Goal: Use online tool/utility: Utilize a website feature to perform a specific function

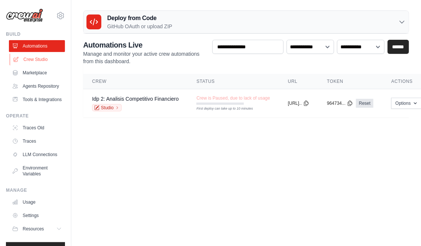
click at [30, 59] on link "Crew Studio" at bounding box center [38, 59] width 56 height 12
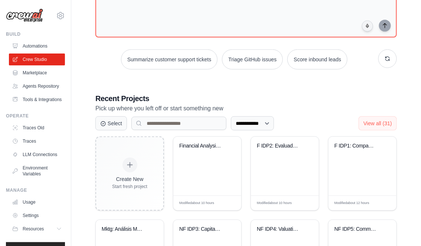
scroll to position [79, 0]
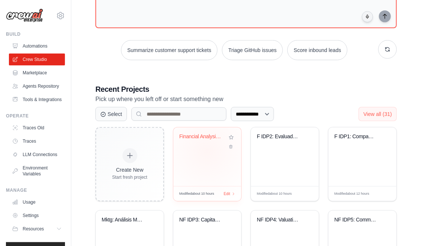
click at [207, 151] on div "Financial Analysis by Business Line..." at bounding box center [207, 156] width 68 height 59
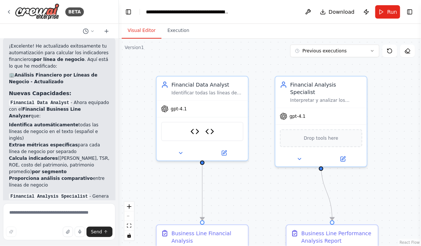
scroll to position [3971, 0]
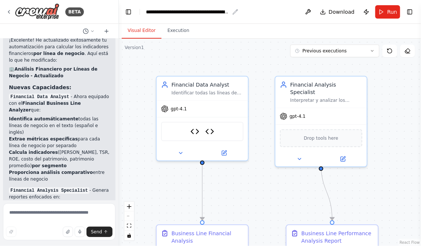
click at [147, 12] on div "**********" at bounding box center [188, 11] width 84 height 7
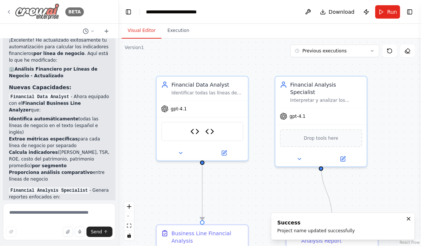
click at [10, 10] on icon at bounding box center [9, 12] width 6 height 6
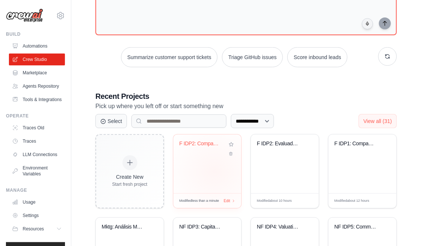
scroll to position [73, 0]
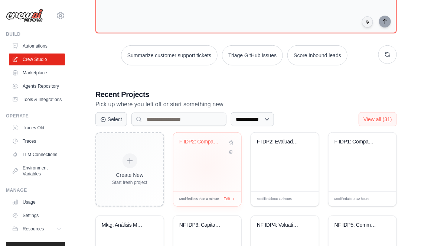
click at [207, 167] on div "F IDP2: Company performance" at bounding box center [207, 162] width 68 height 59
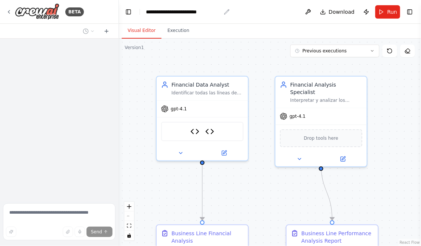
click at [161, 12] on div "**********" at bounding box center [183, 11] width 75 height 7
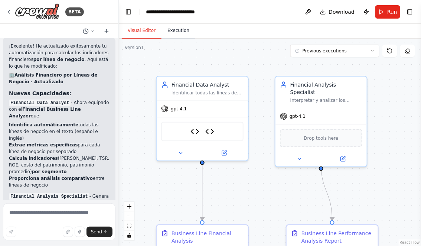
scroll to position [3971, 0]
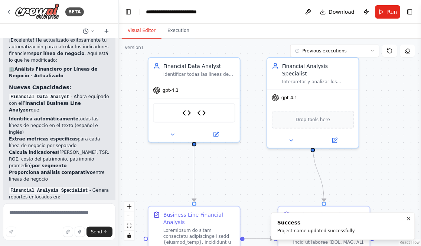
drag, startPoint x: 264, startPoint y: 198, endPoint x: 256, endPoint y: 189, distance: 12.1
click at [256, 189] on div ".deletable-edge-delete-btn { width: 20px; height: 20px; border: 0px solid #ffff…" at bounding box center [270, 142] width 302 height 207
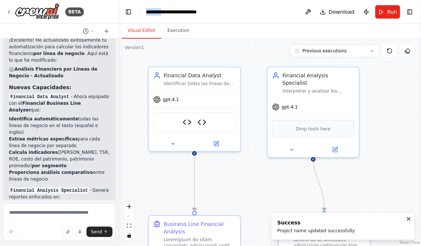
drag, startPoint x: 165, startPoint y: 11, endPoint x: 224, endPoint y: 7, distance: 58.8
click at [224, 7] on header "**********" at bounding box center [270, 12] width 302 height 24
click at [178, 13] on div "**********" at bounding box center [183, 11] width 75 height 7
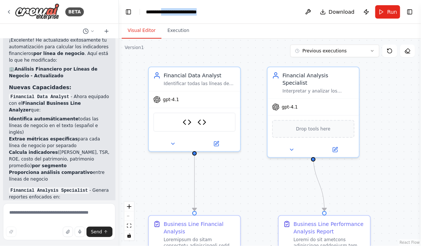
drag, startPoint x: 166, startPoint y: 12, endPoint x: 222, endPoint y: 10, distance: 56.4
click at [222, 10] on header "**********" at bounding box center [270, 12] width 302 height 24
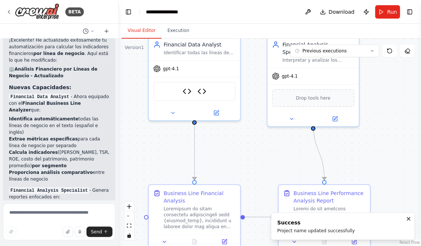
drag, startPoint x: 261, startPoint y: 154, endPoint x: 261, endPoint y: 124, distance: 30.8
click at [261, 124] on div ".deletable-edge-delete-btn { width: 20px; height: 20px; border: 0px solid #ffff…" at bounding box center [270, 142] width 302 height 207
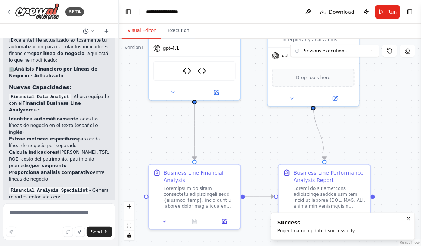
drag, startPoint x: 256, startPoint y: 151, endPoint x: 256, endPoint y: 129, distance: 22.6
click at [256, 129] on div ".deletable-edge-delete-btn { width: 20px; height: 20px; border: 0px solid #ffff…" at bounding box center [270, 142] width 302 height 207
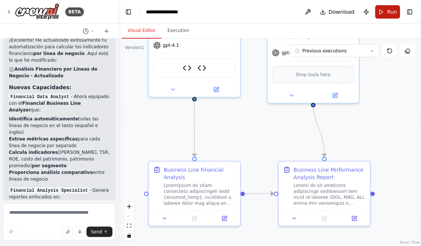
click at [383, 12] on button "Run" at bounding box center [387, 11] width 25 height 13
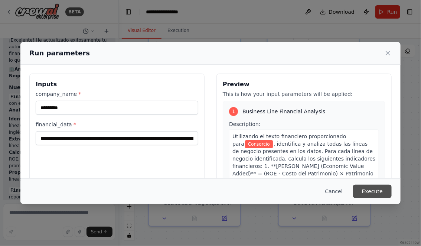
click at [373, 191] on button "Execute" at bounding box center [372, 190] width 39 height 13
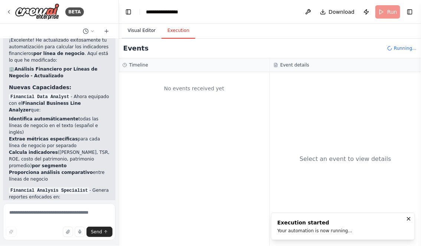
click at [137, 33] on button "Visual Editor" at bounding box center [142, 31] width 40 height 16
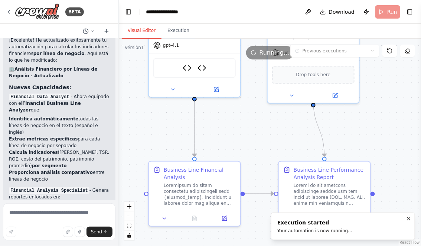
drag, startPoint x: 249, startPoint y: 129, endPoint x: 249, endPoint y: 165, distance: 36.4
click at [249, 165] on div ".deletable-edge-delete-btn { width: 20px; height: 20px; border: 0px solid #ffff…" at bounding box center [270, 142] width 302 height 207
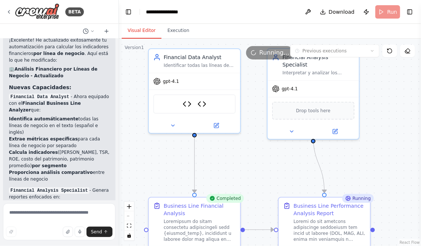
drag, startPoint x: 233, startPoint y: 170, endPoint x: 233, endPoint y: 118, distance: 52.7
click at [233, 118] on div ".deletable-edge-delete-btn { width: 20px; height: 20px; border: 0px solid #ffff…" at bounding box center [270, 142] width 302 height 207
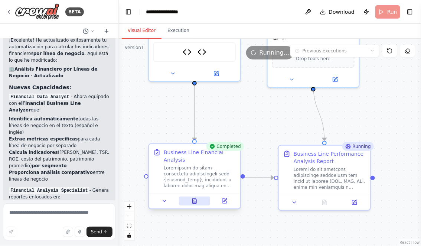
click at [193, 202] on icon at bounding box center [195, 200] width 4 height 5
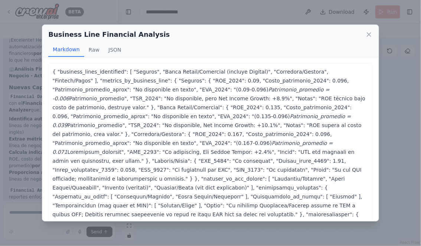
scroll to position [69, 0]
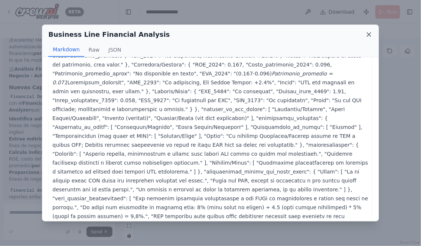
click at [372, 37] on icon at bounding box center [368, 34] width 7 height 7
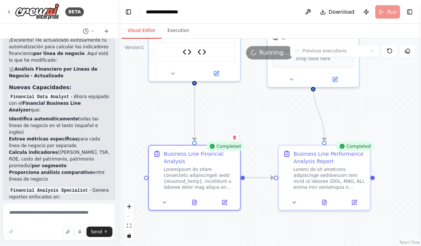
scroll to position [3971, 0]
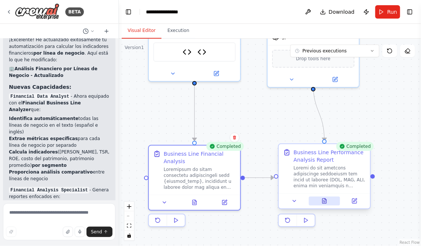
click at [325, 200] on icon at bounding box center [325, 200] width 4 height 5
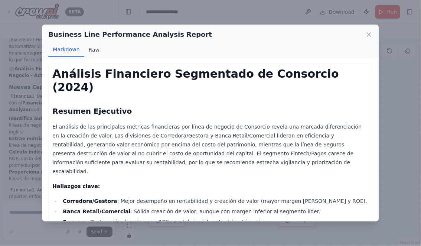
click at [97, 50] on button "Raw" at bounding box center [94, 50] width 20 height 14
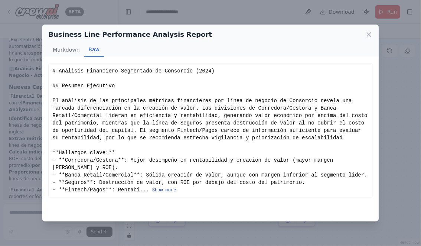
click at [171, 191] on button "Show more" at bounding box center [164, 190] width 24 height 6
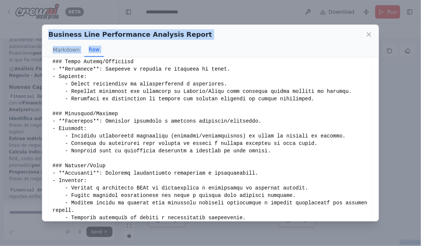
scroll to position [1288, 0]
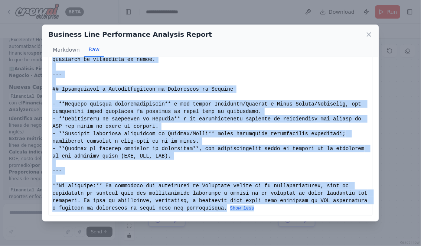
drag, startPoint x: 53, startPoint y: 71, endPoint x: 255, endPoint y: 205, distance: 243.0
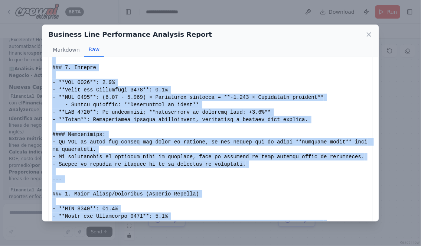
scroll to position [0, 0]
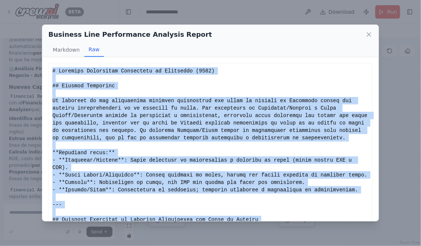
drag, startPoint x: 226, startPoint y: 208, endPoint x: 53, endPoint y: 70, distance: 221.9
copy div "# Análisis Financiero Segmentado de Consorcio (2024) ## Resumen Ejecutivo El an…"
click at [367, 35] on icon at bounding box center [368, 34] width 7 height 7
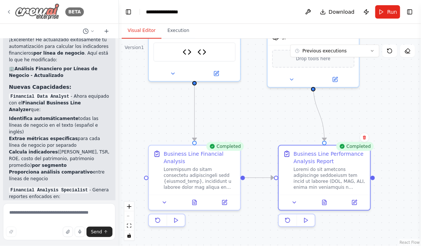
click at [10, 9] on icon at bounding box center [9, 12] width 6 height 6
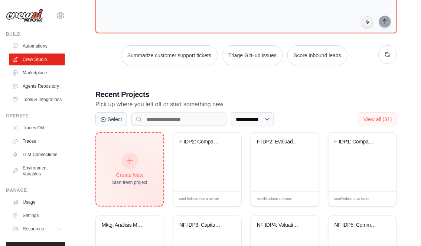
click at [133, 168] on div "Create New Start fresh project" at bounding box center [129, 169] width 35 height 32
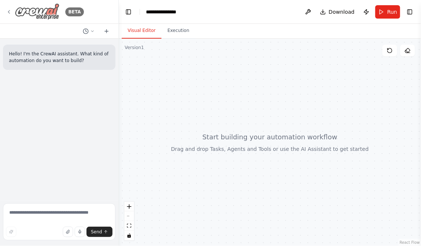
click at [10, 12] on icon at bounding box center [9, 12] width 6 height 6
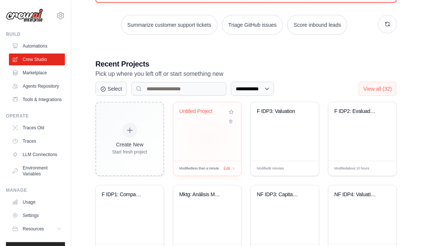
scroll to position [111, 0]
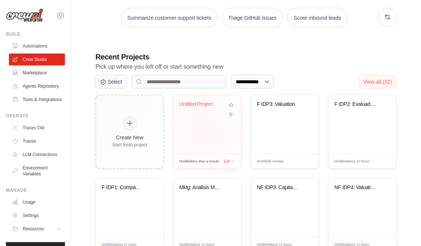
click at [204, 131] on div "Untitled Project" at bounding box center [207, 124] width 68 height 59
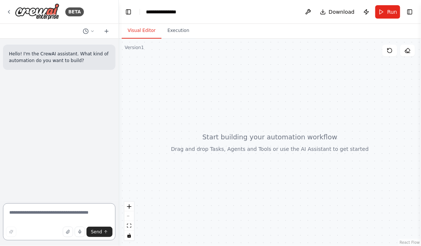
click at [37, 210] on textarea at bounding box center [59, 221] width 112 height 37
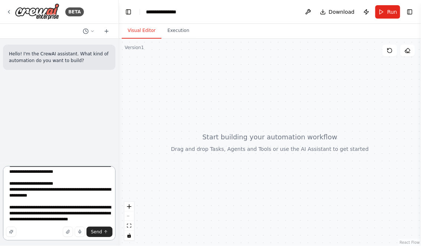
scroll to position [27, 0]
type textarea "**********"
click at [98, 233] on span "Send" at bounding box center [96, 232] width 11 height 6
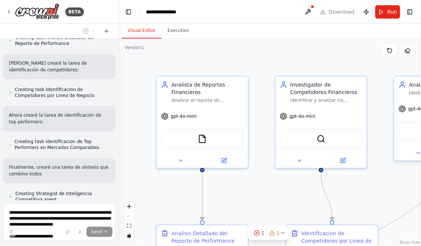
scroll to position [554, 0]
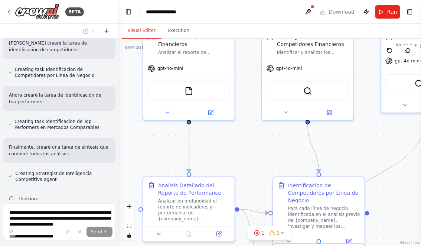
drag, startPoint x: 163, startPoint y: 195, endPoint x: 147, endPoint y: 141, distance: 55.9
click at [148, 141] on div ".deletable-edge-delete-btn { width: 20px; height: 20px; border: 0px solid #ffff…" at bounding box center [270, 142] width 302 height 207
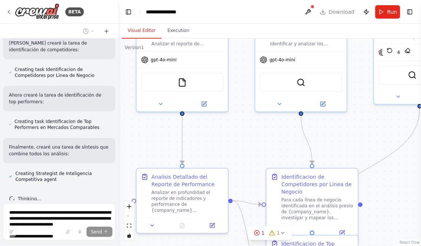
drag, startPoint x: 238, startPoint y: 137, endPoint x: 203, endPoint y: 93, distance: 56.1
click at [203, 93] on div ".deletable-edge-delete-btn { width: 20px; height: 20px; border: 0px solid #ffff…" at bounding box center [270, 142] width 302 height 207
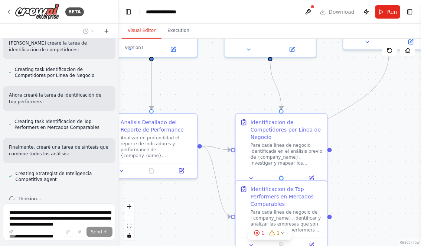
drag, startPoint x: 368, startPoint y: 182, endPoint x: 363, endPoint y: 120, distance: 61.8
click at [363, 122] on div ".deletable-edge-delete-btn { width: 20px; height: 20px; border: 0px solid #ffff…" at bounding box center [270, 142] width 302 height 207
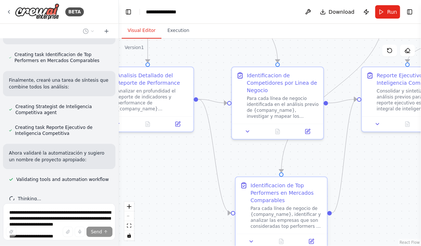
scroll to position [642, 0]
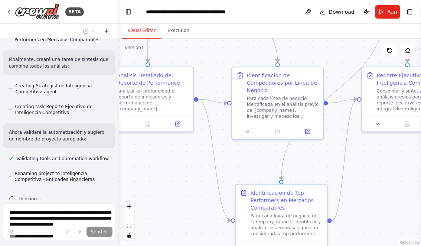
drag, startPoint x: 318, startPoint y: 148, endPoint x: 320, endPoint y: 201, distance: 53.1
click at [320, 201] on div "Identificacion de Top Performers en Mercados Comparables" at bounding box center [287, 200] width 72 height 22
click at [377, 173] on div ".deletable-edge-delete-btn { width: 20px; height: 20px; border: 0px solid #ffff…" at bounding box center [270, 142] width 302 height 207
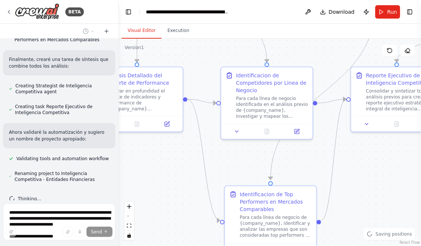
drag, startPoint x: 384, startPoint y: 170, endPoint x: 242, endPoint y: 165, distance: 142.2
click at [242, 165] on div ".deletable-edge-delete-btn { width: 20px; height: 20px; border: 0px solid #ffff…" at bounding box center [270, 142] width 302 height 207
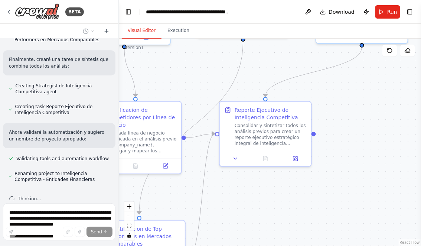
drag, startPoint x: 304, startPoint y: 161, endPoint x: 304, endPoint y: 198, distance: 36.7
click at [304, 198] on div ".deletable-edge-delete-btn { width: 20px; height: 20px; border: 0px solid #ffff…" at bounding box center [270, 142] width 302 height 207
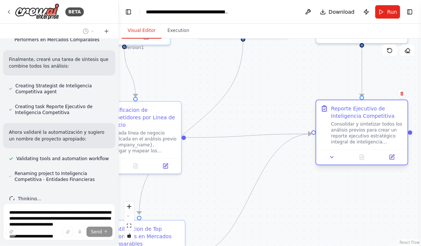
drag, startPoint x: 306, startPoint y: 111, endPoint x: 403, endPoint y: 112, distance: 97.6
click at [403, 112] on div "Reporte Ejecutivo de Inteligencia Competitiva Consolidar y sintetizar todos los…" at bounding box center [361, 124] width 91 height 49
click at [270, 70] on div ".deletable-edge-delete-btn { width: 20px; height: 20px; border: 0px solid #ffff…" at bounding box center [270, 142] width 302 height 207
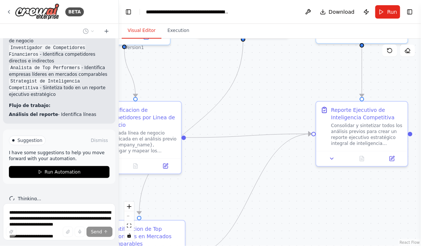
drag, startPoint x: 184, startPoint y: 77, endPoint x: 255, endPoint y: 75, distance: 71.7
click at [255, 75] on div ".deletable-edge-delete-btn { width: 20px; height: 20px; border: 0px solid #ffff…" at bounding box center [270, 142] width 302 height 207
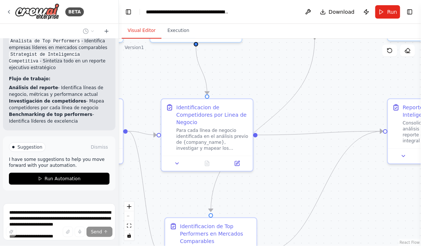
drag, startPoint x: 142, startPoint y: 75, endPoint x: 193, endPoint y: 75, distance: 51.2
click at [192, 75] on div ".deletable-edge-delete-btn { width: 20px; height: 20px; border: 0px solid #ffff…" at bounding box center [270, 142] width 302 height 207
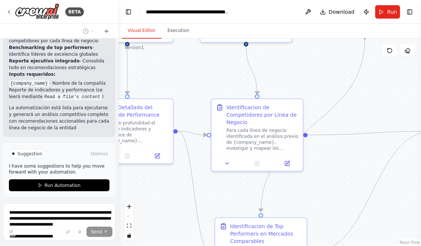
scroll to position [958, 0]
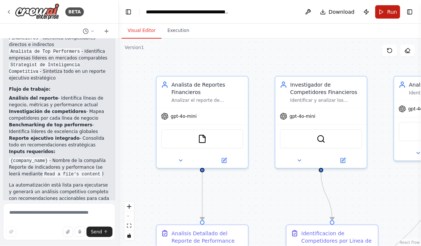
click at [384, 13] on button "Run" at bounding box center [387, 11] width 25 height 13
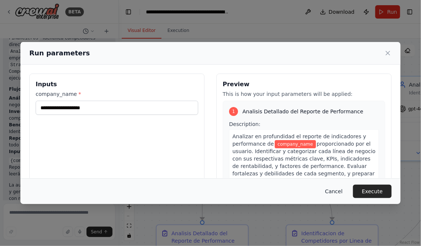
click at [337, 190] on button "Cancel" at bounding box center [333, 190] width 29 height 13
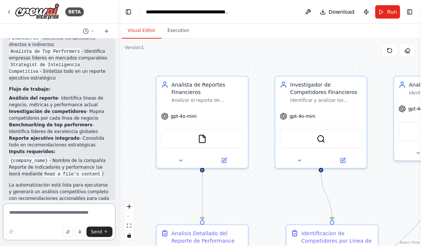
click at [62, 214] on textarea at bounding box center [59, 221] width 112 height 37
click at [388, 10] on span "Run" at bounding box center [392, 11] width 10 height 7
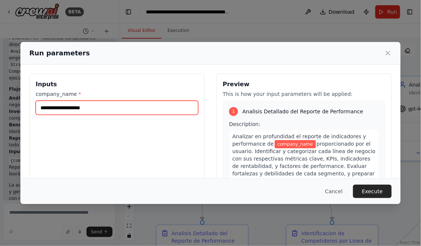
click at [77, 108] on input "company_name *" at bounding box center [117, 108] width 163 height 14
type input "*********"
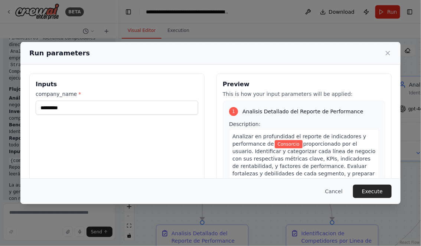
click at [207, 141] on div "Inputs company_name * ********* Preview This is how your input parameters will …" at bounding box center [210, 161] width 362 height 176
click at [371, 192] on button "Execute" at bounding box center [372, 190] width 39 height 13
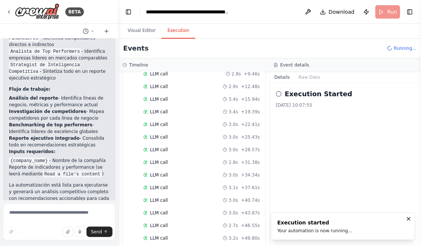
scroll to position [126, 0]
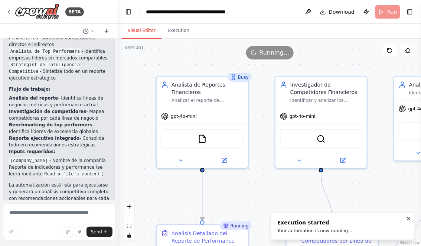
click at [140, 26] on button "Visual Editor" at bounding box center [142, 31] width 40 height 16
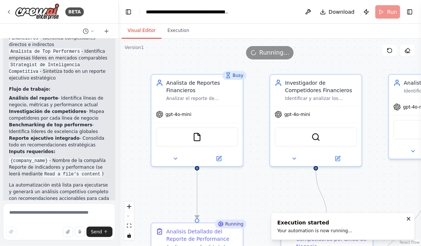
drag, startPoint x: 241, startPoint y: 199, endPoint x: 186, endPoint y: 141, distance: 80.1
click at [186, 141] on div ".deletable-edge-delete-btn { width: 20px; height: 20px; border: 0px solid #ffff…" at bounding box center [270, 142] width 302 height 207
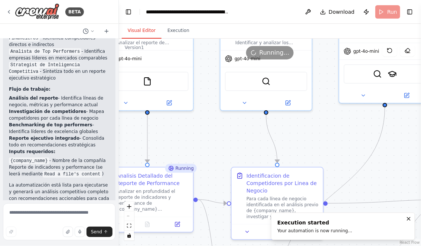
drag, startPoint x: 219, startPoint y: 146, endPoint x: 210, endPoint y: 134, distance: 14.3
click at [214, 139] on div ".deletable-edge-delete-btn { width: 20px; height: 20px; border: 0px solid #ffff…" at bounding box center [270, 142] width 302 height 207
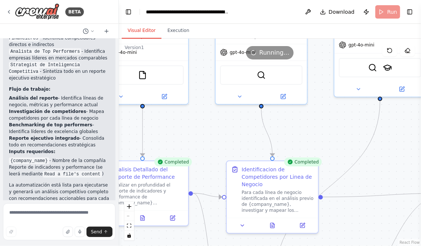
drag, startPoint x: 217, startPoint y: 146, endPoint x: 216, endPoint y: 97, distance: 49.4
click at [216, 97] on div ".deletable-edge-delete-btn { width: 20px; height: 20px; border: 0px solid #ffff…" at bounding box center [270, 142] width 302 height 207
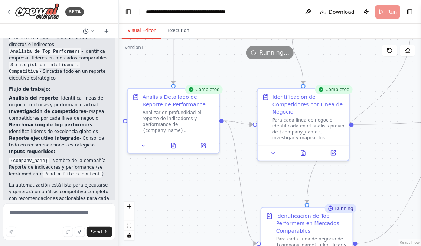
drag, startPoint x: 230, startPoint y: 190, endPoint x: 261, endPoint y: 167, distance: 39.1
click at [261, 167] on div ".deletable-edge-delete-btn { width: 20px; height: 20px; border: 0px solid #ffff…" at bounding box center [270, 142] width 302 height 207
click at [173, 142] on icon at bounding box center [173, 143] width 4 height 5
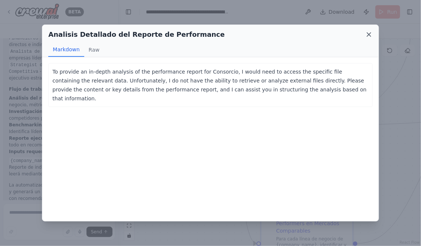
click at [369, 35] on icon at bounding box center [369, 35] width 4 height 4
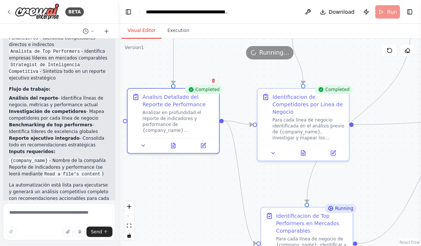
drag, startPoint x: 289, startPoint y: 178, endPoint x: 264, endPoint y: 166, distance: 28.2
click at [264, 167] on div ".deletable-edge-delete-btn { width: 20px; height: 20px; border: 0px solid #ffff…" at bounding box center [270, 142] width 302 height 207
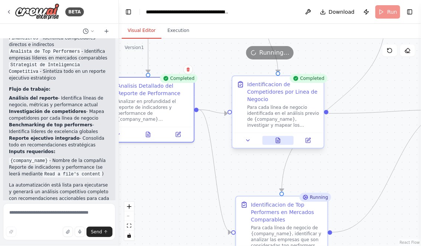
click at [278, 140] on icon at bounding box center [278, 140] width 4 height 5
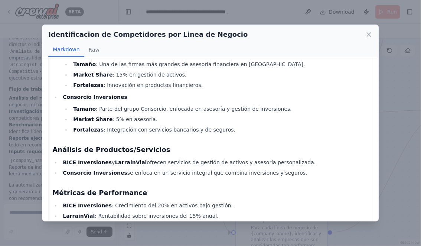
scroll to position [972, 0]
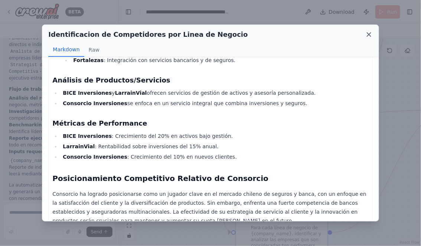
click at [367, 33] on icon at bounding box center [368, 34] width 7 height 7
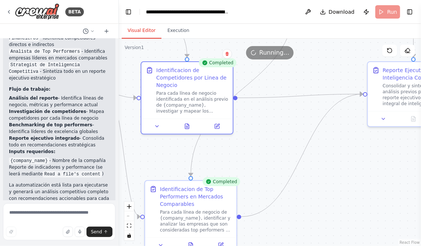
drag, startPoint x: 345, startPoint y: 175, endPoint x: 242, endPoint y: 158, distance: 105.0
click at [242, 157] on div ".deletable-edge-delete-btn { width: 20px; height: 20px; border: 0px solid #ffff…" at bounding box center [270, 142] width 302 height 207
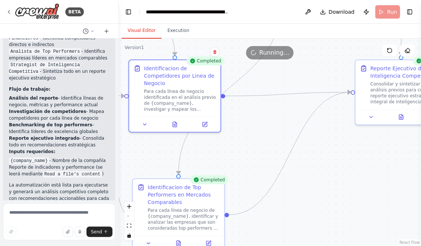
drag, startPoint x: 315, startPoint y: 167, endPoint x: 277, endPoint y: 167, distance: 37.5
click at [278, 167] on div ".deletable-edge-delete-btn { width: 20px; height: 20px; border: 0px solid #ffff…" at bounding box center [270, 142] width 302 height 207
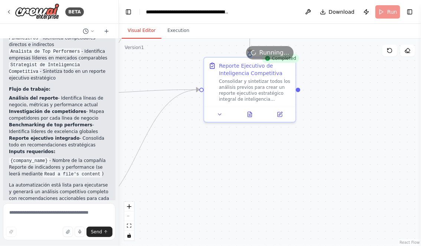
drag, startPoint x: 321, startPoint y: 181, endPoint x: 201, endPoint y: 178, distance: 119.6
click at [203, 178] on div ".deletable-edge-delete-btn { width: 20px; height: 20px; border: 0px solid #ffff…" at bounding box center [270, 142] width 302 height 207
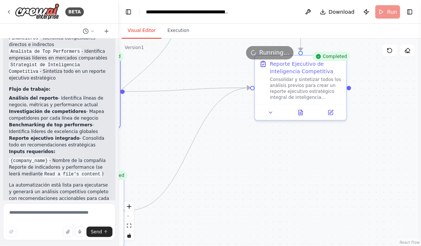
drag, startPoint x: 215, startPoint y: 182, endPoint x: 292, endPoint y: 180, distance: 77.6
click at [290, 180] on div ".deletable-edge-delete-btn { width: 20px; height: 20px; border: 0px solid #ffff…" at bounding box center [270, 142] width 302 height 207
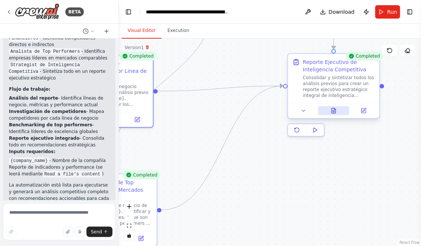
click at [334, 111] on icon at bounding box center [334, 110] width 4 height 5
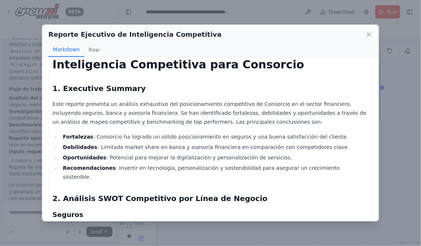
scroll to position [0, 0]
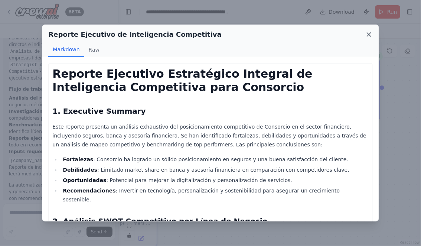
click at [369, 32] on icon at bounding box center [368, 34] width 7 height 7
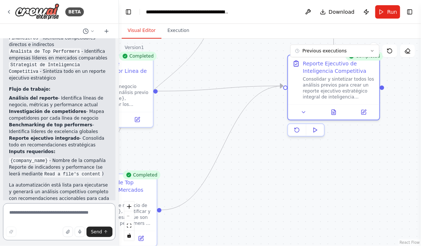
click at [33, 216] on textarea at bounding box center [59, 221] width 112 height 37
type textarea "*"
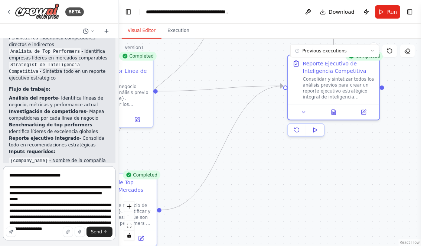
type textarea "**********"
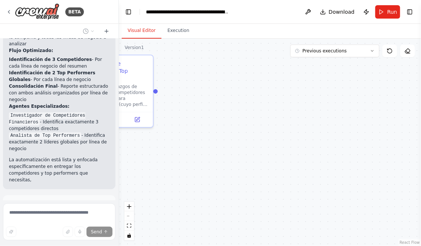
scroll to position [2040, 0]
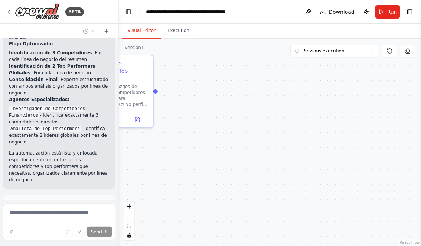
click at [65, 234] on span "Run Automation" at bounding box center [63, 237] width 36 height 6
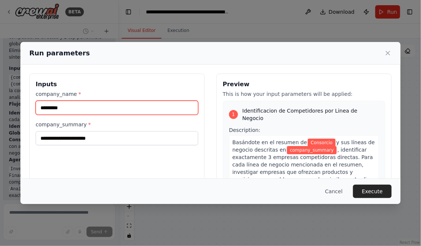
click at [81, 111] on input "*********" at bounding box center [117, 108] width 163 height 14
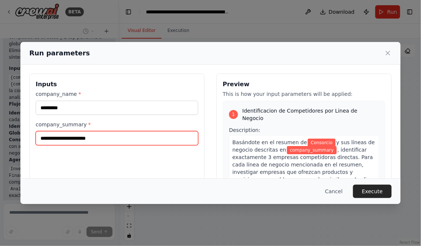
click at [78, 139] on input "company_summary *" at bounding box center [117, 138] width 163 height 14
paste input "**********"
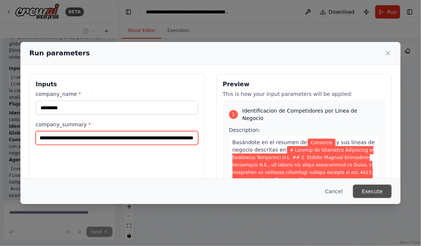
type input "**********"
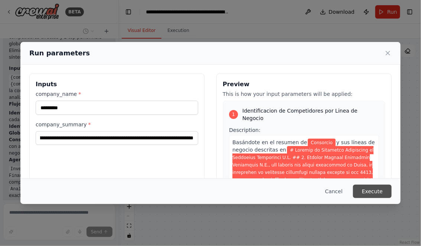
click at [372, 189] on button "Execute" at bounding box center [372, 190] width 39 height 13
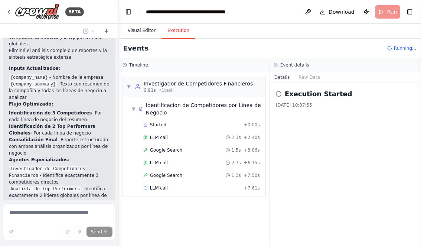
click at [140, 29] on button "Visual Editor" at bounding box center [142, 31] width 40 height 16
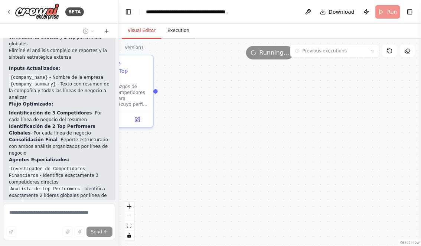
click at [179, 29] on button "Execution" at bounding box center [178, 31] width 34 height 16
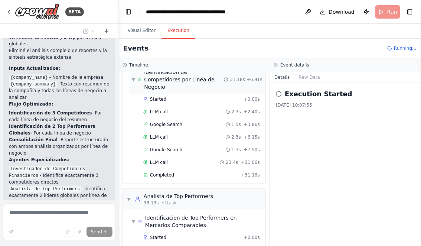
scroll to position [45, 0]
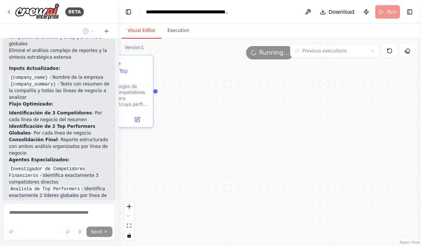
click at [138, 33] on button "Visual Editor" at bounding box center [142, 31] width 40 height 16
drag, startPoint x: 176, startPoint y: 180, endPoint x: 251, endPoint y: 182, distance: 75.4
click at [251, 182] on div ".deletable-edge-delete-btn { width: 20px; height: 20px; border: 0px solid #ffff…" at bounding box center [270, 142] width 302 height 207
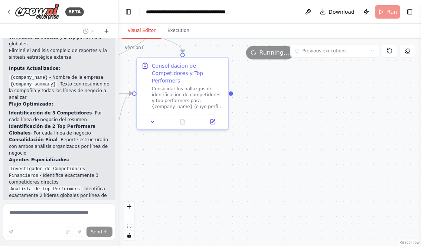
drag, startPoint x: 219, startPoint y: 189, endPoint x: 299, endPoint y: 182, distance: 80.8
click at [297, 182] on div ".deletable-edge-delete-btn { width: 20px; height: 20px; border: 0px solid #ffff…" at bounding box center [270, 142] width 302 height 207
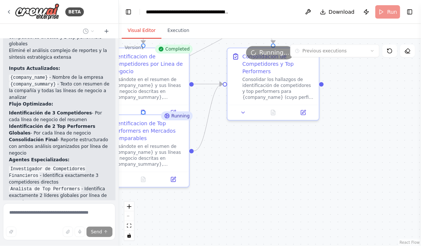
drag, startPoint x: 237, startPoint y: 191, endPoint x: 319, endPoint y: 177, distance: 83.2
click at [317, 176] on div ".deletable-edge-delete-btn { width: 20px; height: 20px; border: 0px solid #ffff…" at bounding box center [270, 142] width 302 height 207
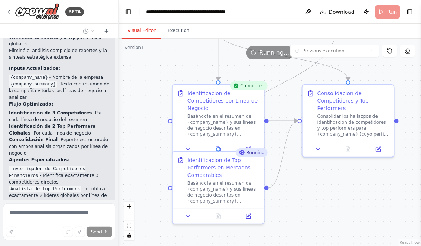
drag, startPoint x: 152, startPoint y: 137, endPoint x: 150, endPoint y: 189, distance: 52.0
click at [150, 189] on div ".deletable-edge-delete-btn { width: 20px; height: 20px; border: 0px solid #ffff…" at bounding box center [270, 142] width 302 height 207
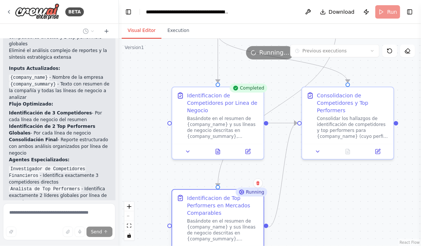
drag, startPoint x: 182, startPoint y: 168, endPoint x: 182, endPoint y: 207, distance: 39.3
click at [182, 207] on div "Identificacion de Top Performers en Mercados Comparables Basándote en el resume…" at bounding box center [218, 218] width 82 height 48
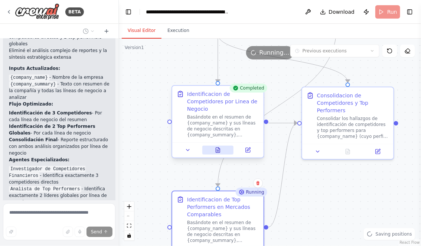
click at [218, 149] on icon at bounding box center [218, 149] width 4 height 5
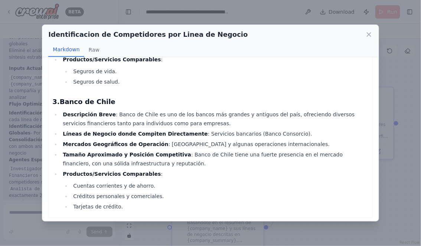
scroll to position [228, 0]
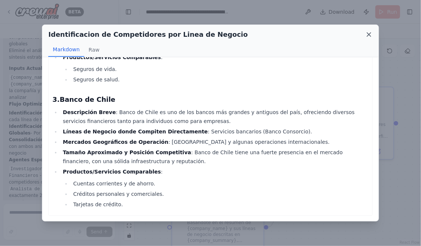
click at [369, 36] on icon at bounding box center [368, 34] width 7 height 7
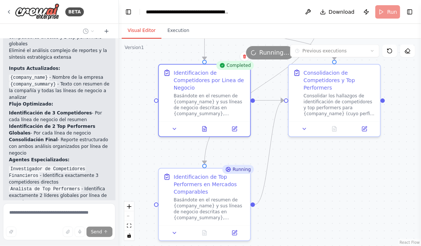
drag, startPoint x: 319, startPoint y: 227, endPoint x: 296, endPoint y: 188, distance: 45.5
click at [296, 187] on div ".deletable-edge-delete-btn { width: 20px; height: 20px; border: 0px solid #ffff…" at bounding box center [270, 142] width 302 height 207
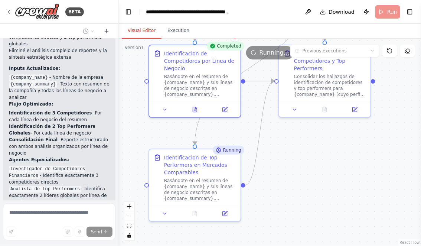
drag, startPoint x: 294, startPoint y: 201, endPoint x: 294, endPoint y: 160, distance: 40.8
click at [294, 160] on div ".deletable-edge-delete-btn { width: 20px; height: 20px; border: 0px solid #ffff…" at bounding box center [270, 142] width 302 height 207
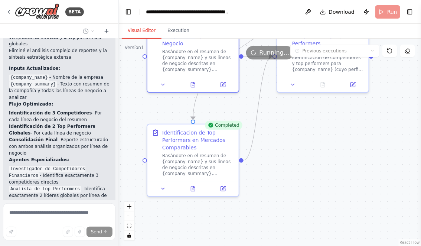
drag, startPoint x: 276, startPoint y: 167, endPoint x: 285, endPoint y: 161, distance: 10.3
click at [285, 161] on div ".deletable-edge-delete-btn { width: 20px; height: 20px; border: 0px solid #ffff…" at bounding box center [270, 142] width 302 height 207
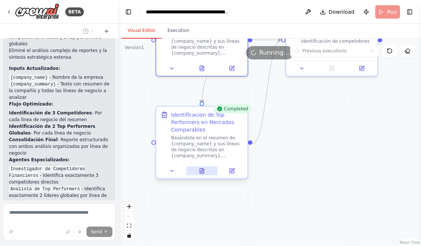
click at [200, 169] on icon at bounding box center [202, 170] width 4 height 5
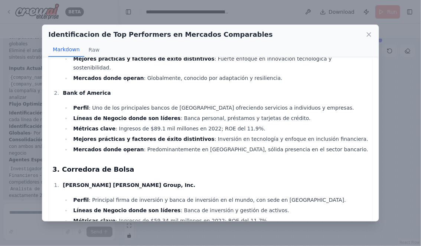
scroll to position [372, 0]
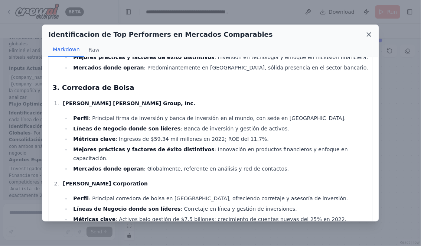
click at [366, 35] on icon at bounding box center [368, 34] width 7 height 7
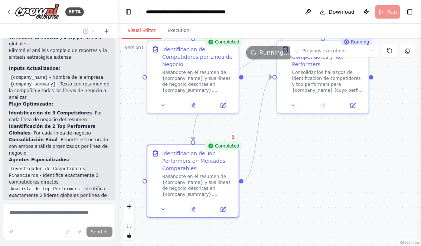
drag, startPoint x: 321, startPoint y: 135, endPoint x: 310, endPoint y: 174, distance: 40.5
click at [310, 174] on div ".deletable-edge-delete-btn { width: 20px; height: 20px; border: 0px solid #ffff…" at bounding box center [270, 142] width 302 height 207
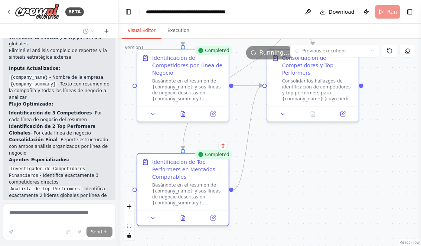
drag, startPoint x: 324, startPoint y: 167, endPoint x: 308, endPoint y: 185, distance: 24.2
click at [308, 185] on div ".deletable-edge-delete-btn { width: 20px; height: 20px; border: 0px solid #ffff…" at bounding box center [270, 142] width 302 height 207
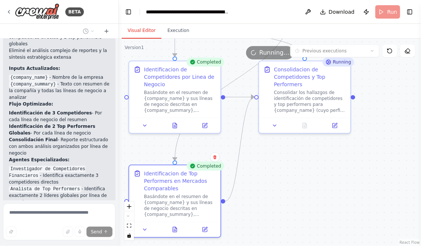
scroll to position [2040, 0]
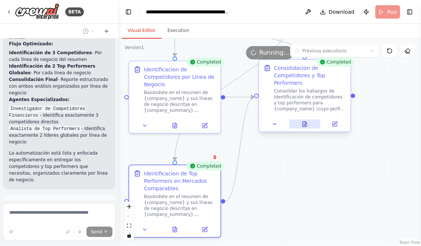
click at [304, 125] on icon at bounding box center [305, 123] width 4 height 5
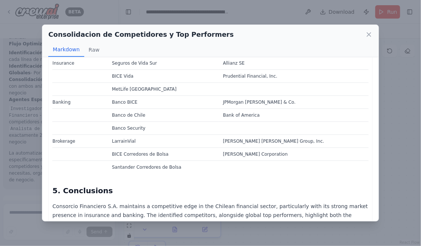
scroll to position [975, 0]
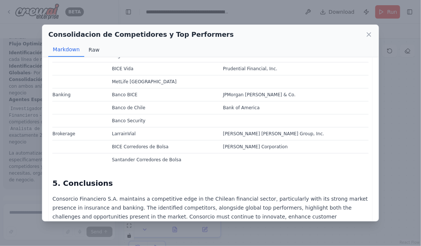
click at [90, 48] on button "Raw" at bounding box center [94, 50] width 20 height 14
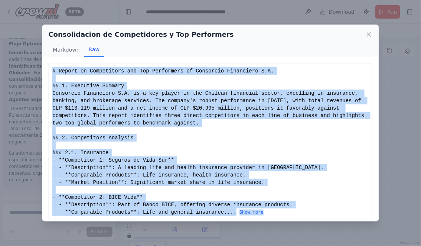
scroll to position [12, 0]
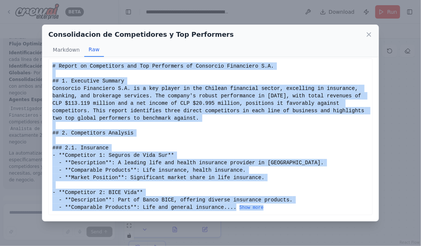
drag, startPoint x: 53, startPoint y: 71, endPoint x: 161, endPoint y: 224, distance: 188.0
click at [161, 224] on div "Consolidacion de Competidores y Top Performers Markdown Raw Report on Competito…" at bounding box center [210, 123] width 421 height 246
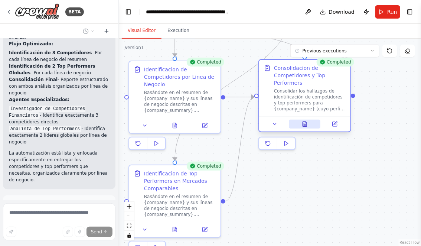
click at [305, 123] on icon at bounding box center [305, 123] width 4 height 5
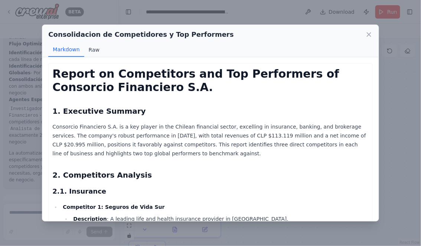
click at [92, 51] on button "Raw" at bounding box center [94, 50] width 20 height 14
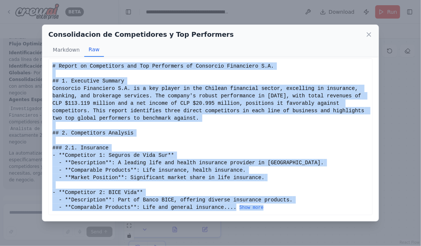
drag, startPoint x: 53, startPoint y: 71, endPoint x: 139, endPoint y: 207, distance: 161.0
click at [139, 207] on div "# Report on Competitors and Top Performers of Consorcio Financiero S.A. ## 1. E…" at bounding box center [210, 136] width 316 height 148
click at [239, 207] on button "Show more" at bounding box center [251, 208] width 24 height 6
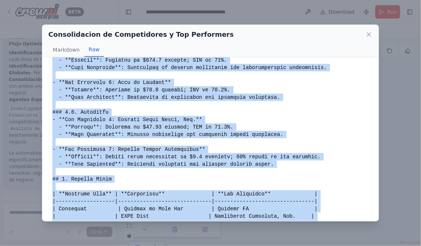
scroll to position [672, 0]
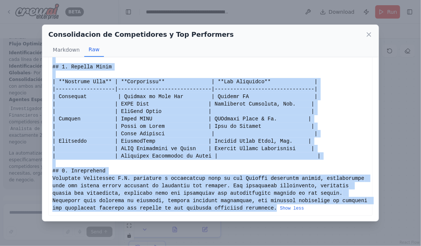
copy div "# Report on Competitors and Top Performers of Consorcio Financiero S.A. ## 1. E…"
click at [368, 36] on icon at bounding box center [368, 34] width 7 height 7
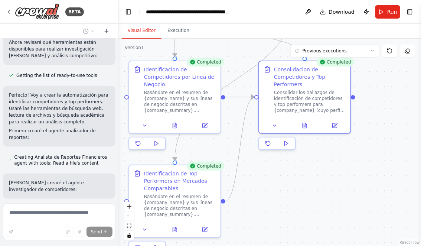
scroll to position [0, 0]
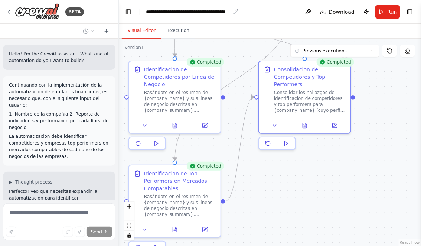
click at [146, 11] on div "**********" at bounding box center [188, 11] width 84 height 7
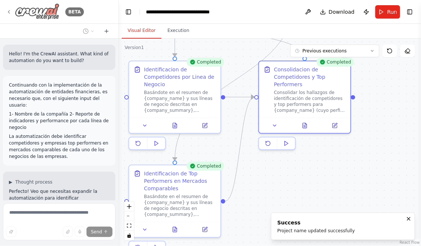
click at [11, 12] on icon at bounding box center [9, 12] width 6 height 6
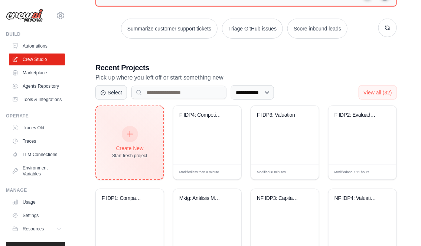
scroll to position [105, 0]
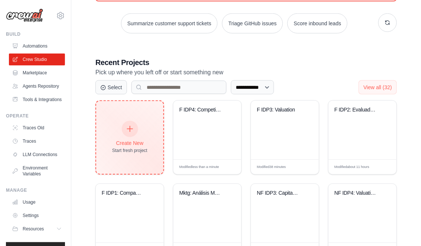
click at [135, 135] on div "Create New Start fresh project" at bounding box center [129, 137] width 35 height 32
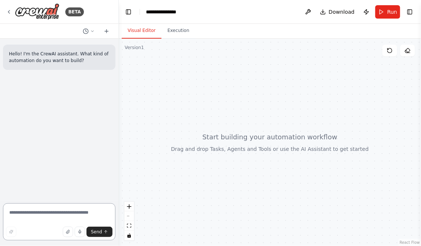
click at [50, 215] on textarea at bounding box center [59, 221] width 112 height 37
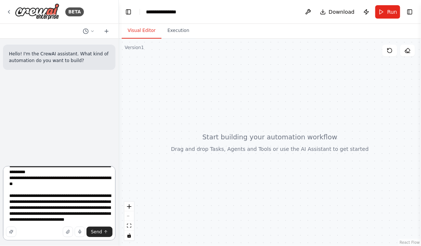
scroll to position [63, 0]
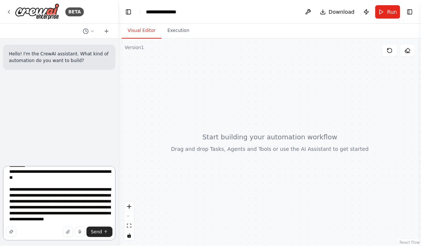
drag, startPoint x: 81, startPoint y: 190, endPoint x: 100, endPoint y: 190, distance: 18.6
click at [100, 190] on textarea "**********" at bounding box center [59, 203] width 112 height 74
click at [97, 220] on textarea "**********" at bounding box center [59, 203] width 112 height 74
type textarea "**********"
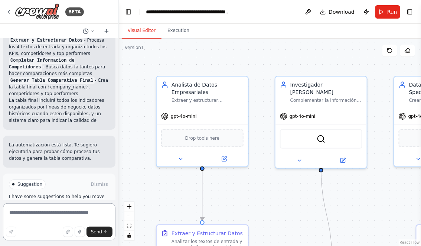
scroll to position [654, 0]
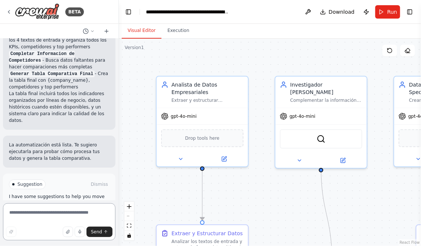
click at [73, 213] on textarea at bounding box center [59, 221] width 112 height 37
type textarea "*"
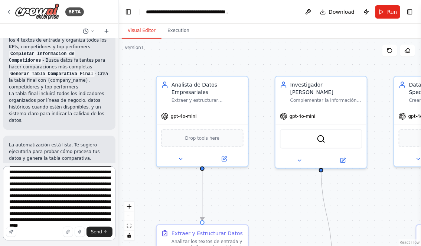
scroll to position [15, 0]
type textarea "**********"
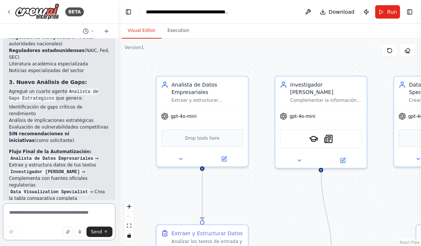
scroll to position [1466, 0]
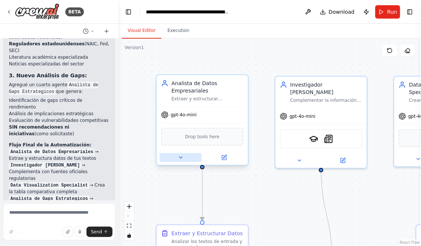
click at [180, 156] on icon at bounding box center [181, 157] width 6 height 6
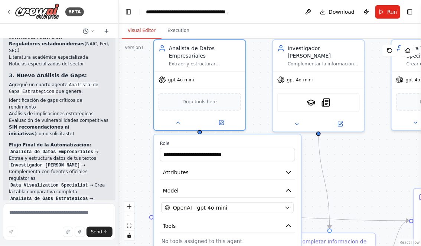
drag, startPoint x: 268, startPoint y: 128, endPoint x: 264, endPoint y: 44, distance: 84.8
click at [264, 44] on div ".deletable-edge-delete-btn { width: 20px; height: 20px; border: 0px solid #ffff…" at bounding box center [270, 142] width 302 height 207
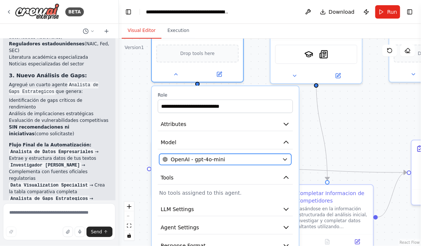
click at [288, 158] on icon "button" at bounding box center [285, 159] width 6 height 6
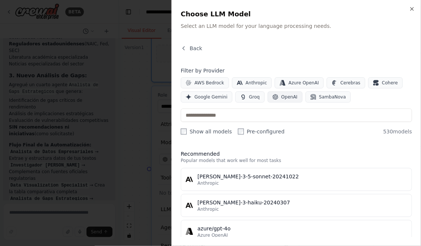
click at [281, 97] on span "OpenAI" at bounding box center [289, 97] width 16 height 6
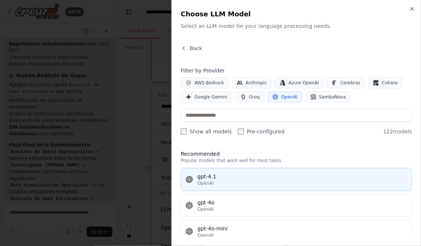
click at [215, 172] on button "gpt-4.1 OpenAI" at bounding box center [296, 179] width 231 height 23
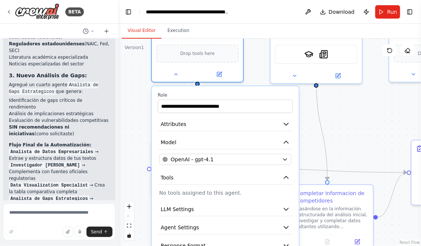
drag, startPoint x: 346, startPoint y: 132, endPoint x: 346, endPoint y: 93, distance: 38.6
click at [346, 93] on div ".deletable-edge-delete-btn { width: 20px; height: 20px; border: 0px solid #ffff…" at bounding box center [270, 142] width 302 height 207
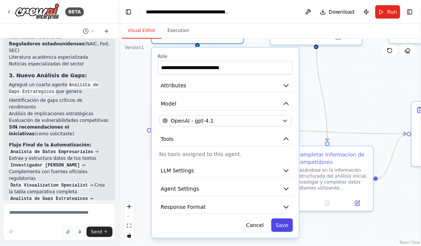
click at [280, 222] on button "Save" at bounding box center [282, 224] width 22 height 13
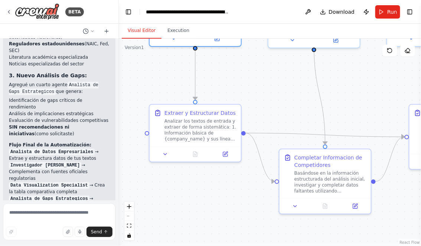
click at [309, 130] on div ".deletable-edge-delete-btn { width: 20px; height: 20px; border: 0px solid #ffff…" at bounding box center [270, 142] width 302 height 207
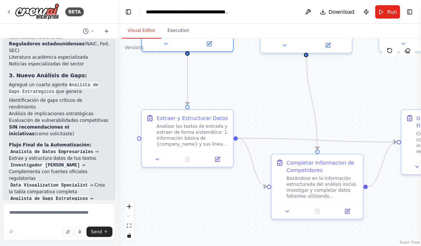
drag, startPoint x: 296, startPoint y: 108, endPoint x: 248, endPoint y: 198, distance: 102.0
click at [248, 198] on div ".deletable-edge-delete-btn { width: 20px; height: 20px; border: 0px solid #ffff…" at bounding box center [270, 142] width 302 height 207
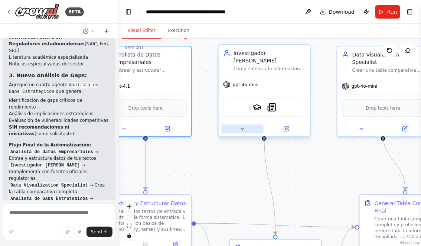
click at [244, 126] on icon at bounding box center [243, 129] width 6 height 6
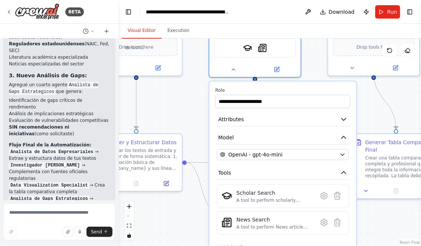
drag, startPoint x: 381, startPoint y: 179, endPoint x: 367, endPoint y: 105, distance: 75.1
click at [367, 105] on div ".deletable-edge-delete-btn { width: 20px; height: 20px; border: 0px solid #ffff…" at bounding box center [270, 142] width 302 height 207
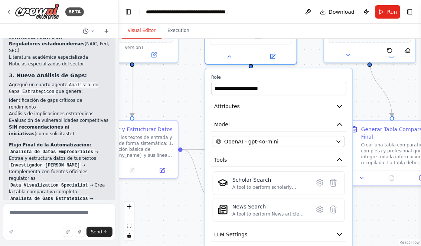
drag, startPoint x: 367, startPoint y: 105, endPoint x: 351, endPoint y: 68, distance: 41.1
click at [352, 69] on div ".deletable-edge-delete-btn { width: 20px; height: 20px; border: 0px solid #ffff…" at bounding box center [270, 142] width 302 height 207
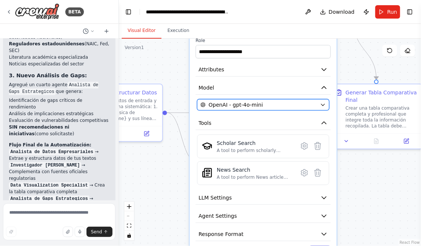
click at [322, 102] on icon "button" at bounding box center [323, 105] width 6 height 6
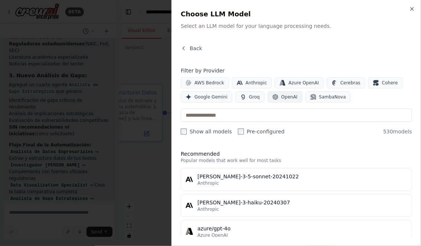
click at [278, 97] on button "OpenAI" at bounding box center [285, 96] width 35 height 11
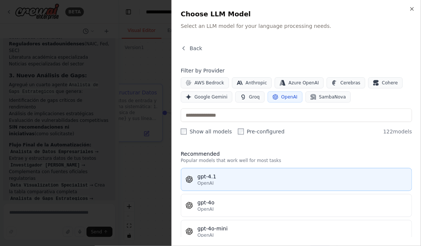
click at [213, 179] on div "gpt-4.1" at bounding box center [302, 176] width 210 height 7
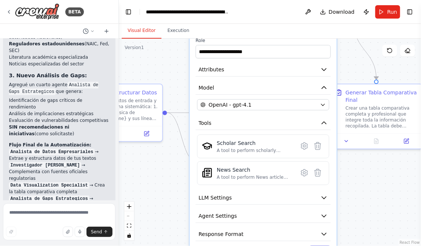
drag, startPoint x: 365, startPoint y: 192, endPoint x: 359, endPoint y: 157, distance: 35.5
click at [359, 157] on div ".deletable-edge-delete-btn { width: 20px; height: 20px; border: 0px solid #ffff…" at bounding box center [270, 142] width 302 height 207
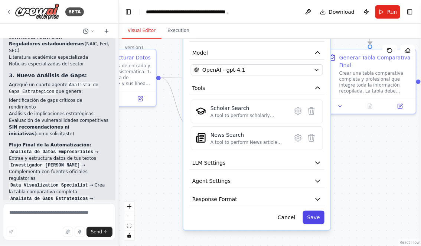
click at [317, 210] on button "Save" at bounding box center [314, 216] width 22 height 13
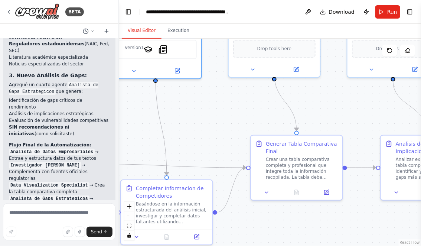
drag, startPoint x: 359, startPoint y: 155, endPoint x: 283, endPoint y: 245, distance: 117.4
click at [284, 244] on div ".deletable-edge-delete-btn { width: 20px; height: 20px; border: 0px solid #ffff…" at bounding box center [270, 142] width 302 height 207
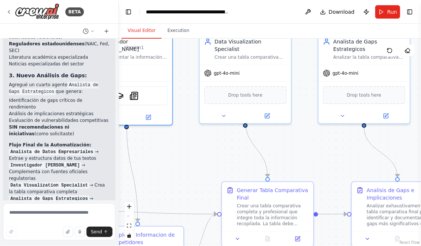
drag, startPoint x: 316, startPoint y: 103, endPoint x: 292, endPoint y: 143, distance: 47.1
click at [292, 143] on div ".deletable-edge-delete-btn { width: 20px; height: 20px; border: 0px solid #ffff…" at bounding box center [270, 142] width 302 height 207
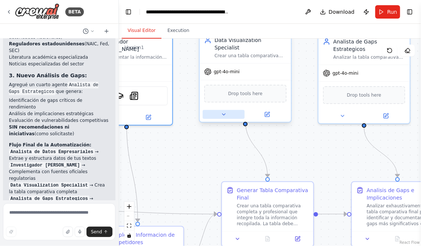
click at [222, 111] on icon at bounding box center [224, 114] width 6 height 6
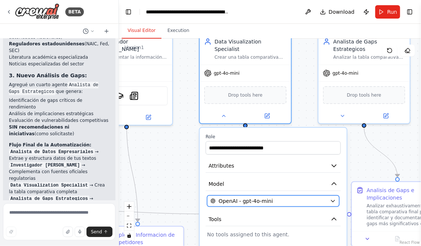
click at [277, 197] on div "OpenAI - gpt-4o-mini" at bounding box center [268, 200] width 117 height 7
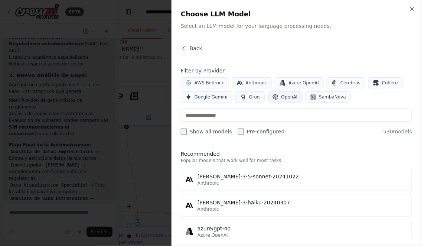
click at [282, 97] on span "OpenAI" at bounding box center [289, 97] width 16 height 6
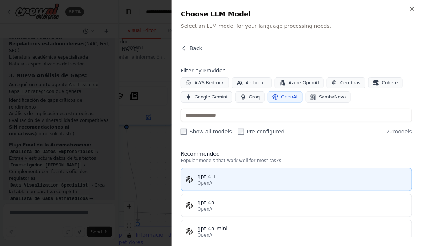
click at [245, 180] on div "OpenAI" at bounding box center [302, 183] width 210 height 6
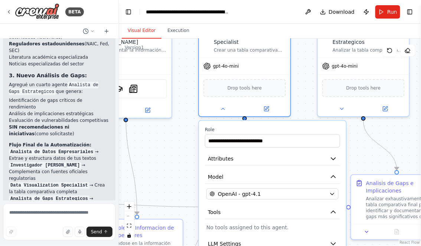
drag, startPoint x: 361, startPoint y: 170, endPoint x: 354, endPoint y: 108, distance: 62.0
click at [354, 109] on div ".deletable-edge-delete-btn { width: 20px; height: 20px; border: 0px solid #ffff…" at bounding box center [270, 142] width 302 height 207
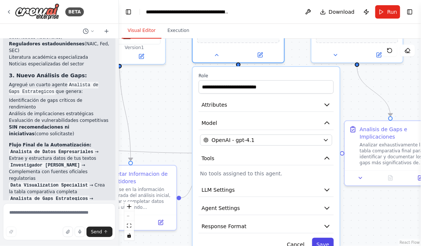
click at [324, 238] on button "Save" at bounding box center [323, 244] width 22 height 13
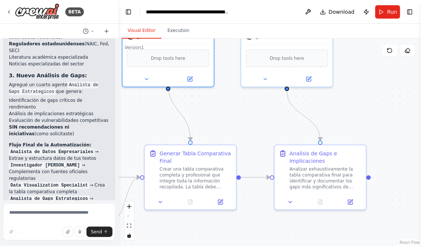
drag, startPoint x: 359, startPoint y: 213, endPoint x: 287, endPoint y: 240, distance: 77.5
click at [287, 239] on div ".deletable-edge-delete-btn { width: 20px; height: 20px; border: 0px solid #ffff…" at bounding box center [270, 142] width 302 height 207
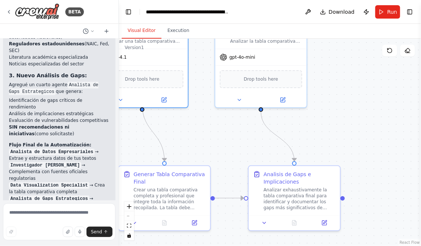
drag, startPoint x: 348, startPoint y: 111, endPoint x: 310, endPoint y: 164, distance: 65.2
click at [310, 164] on div ".deletable-edge-delete-btn { width: 20px; height: 20px; border: 0px solid #ffff…" at bounding box center [270, 142] width 302 height 207
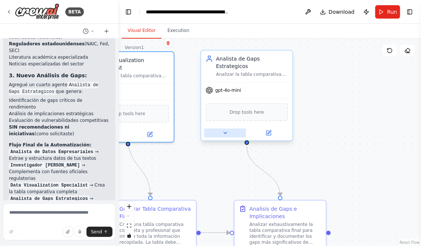
click at [220, 131] on button at bounding box center [225, 132] width 42 height 9
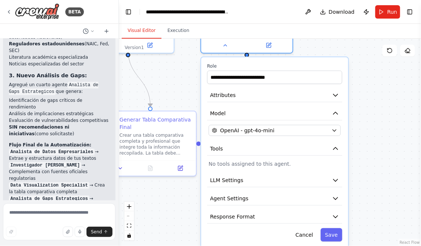
drag, startPoint x: 372, startPoint y: 188, endPoint x: 372, endPoint y: 90, distance: 98.4
click at [372, 90] on div ".deletable-edge-delete-btn { width: 20px; height: 20px; border: 0px solid #ffff…" at bounding box center [270, 142] width 302 height 207
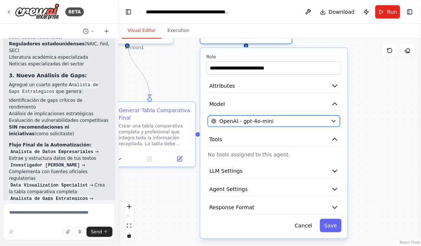
click at [333, 117] on button "OpenAI - gpt-4o-mini" at bounding box center [274, 120] width 132 height 11
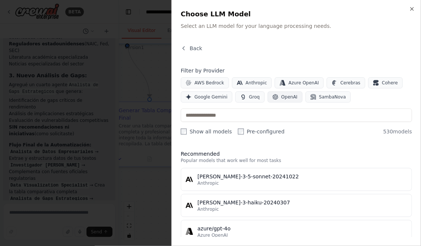
click at [281, 96] on span "OpenAI" at bounding box center [289, 97] width 16 height 6
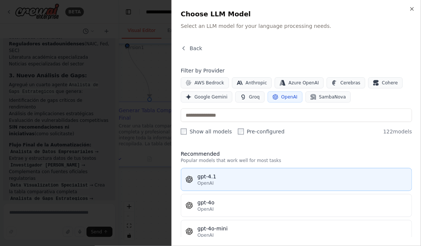
click at [222, 179] on div "gpt-4.1" at bounding box center [302, 176] width 210 height 7
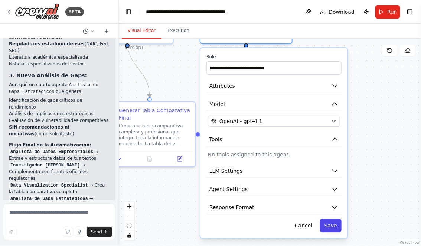
click at [333, 225] on button "Save" at bounding box center [331, 225] width 22 height 13
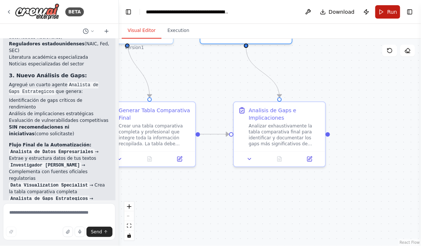
click at [388, 13] on span "Run" at bounding box center [392, 11] width 10 height 7
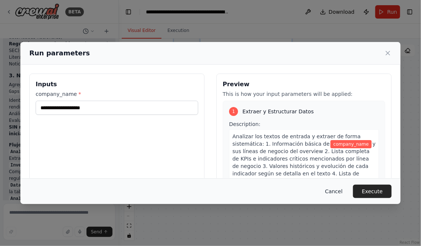
click at [333, 187] on button "Cancel" at bounding box center [333, 190] width 29 height 13
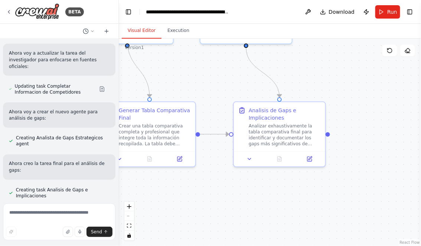
scroll to position [1076, 0]
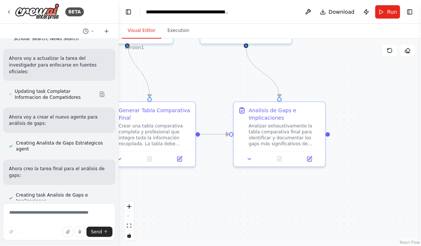
drag, startPoint x: 170, startPoint y: 78, endPoint x: 210, endPoint y: 78, distance: 40.5
click at [210, 78] on div ".deletable-edge-delete-btn { width: 20px; height: 20px; border: 0px solid #ffff…" at bounding box center [270, 142] width 302 height 207
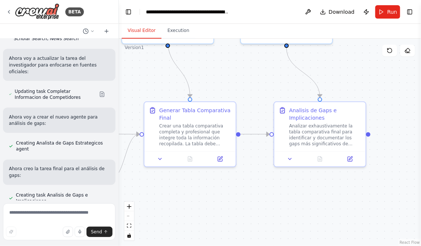
drag, startPoint x: 154, startPoint y: 88, endPoint x: 245, endPoint y: 88, distance: 90.9
click at [242, 88] on div ".deletable-edge-delete-btn { width: 20px; height: 20px; border: 0px solid #ffff…" at bounding box center [270, 142] width 302 height 207
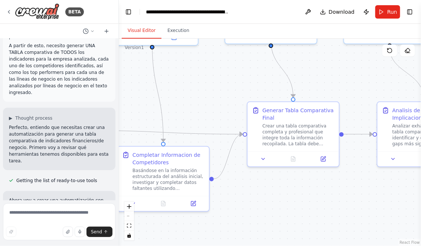
scroll to position [0, 0]
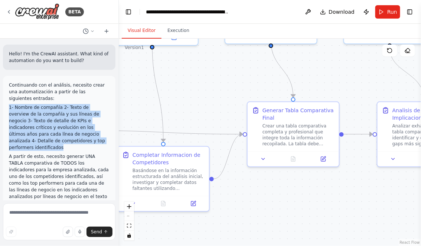
drag, startPoint x: 9, startPoint y: 108, endPoint x: 99, endPoint y: 140, distance: 95.9
click at [102, 140] on p "1- Nombre de compañía 2- Texto de overview de la compañía y sus líneas de negoc…" at bounding box center [59, 127] width 101 height 47
copy p "1- Nombre de compañía 2- Texto de overview de la compañía y sus líneas de negoc…"
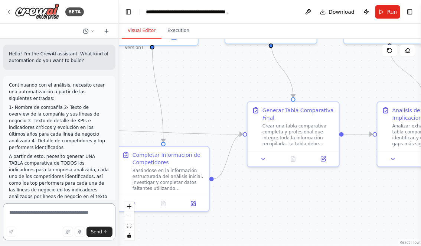
click at [62, 215] on textarea at bounding box center [59, 221] width 112 height 37
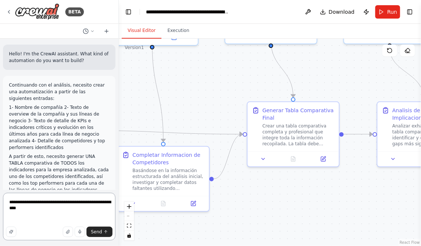
paste textarea "**********"
type textarea "**********"
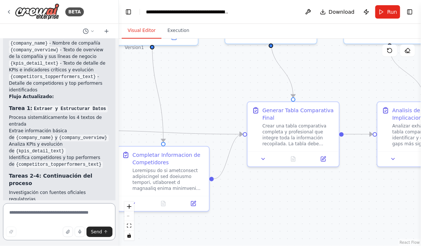
scroll to position [2060, 0]
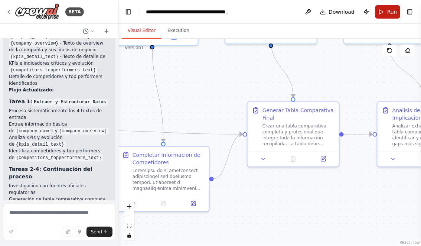
click at [388, 12] on span "Run" at bounding box center [392, 11] width 10 height 7
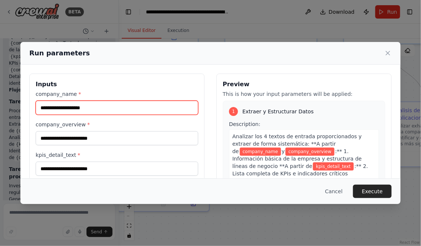
click at [120, 111] on input "company_name *" at bounding box center [117, 108] width 163 height 14
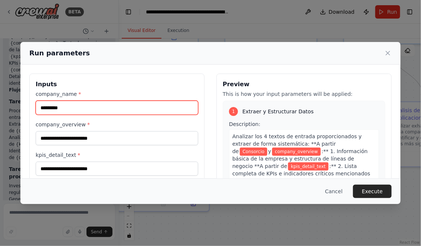
type input "*********"
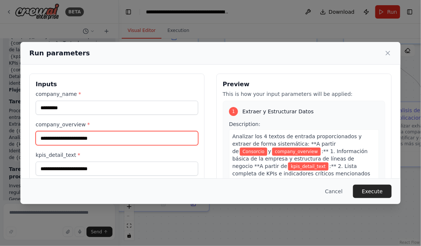
click at [120, 137] on input "company_overview *" at bounding box center [117, 138] width 163 height 14
paste input "**********"
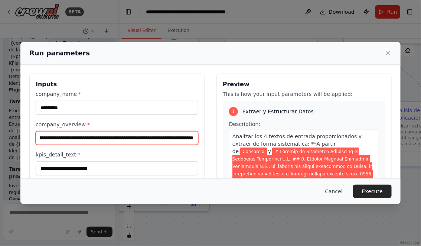
type input "**********"
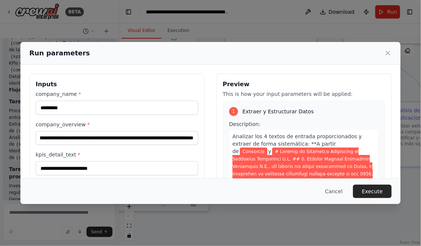
scroll to position [0, 0]
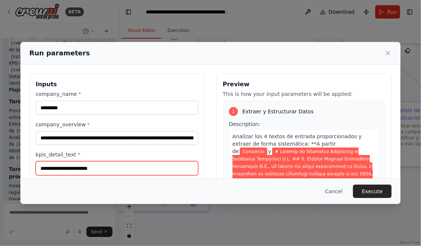
click at [72, 167] on input "kpis_detail_text *" at bounding box center [117, 168] width 163 height 14
paste input "**********"
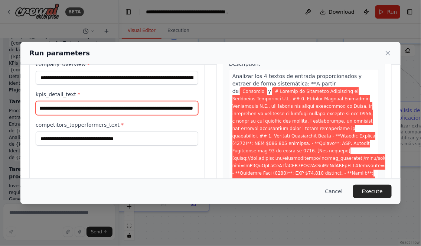
scroll to position [61, 0]
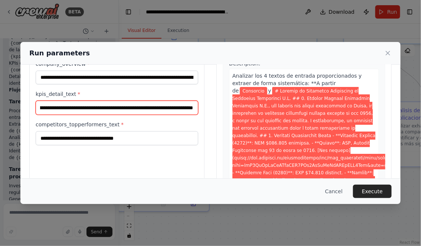
type input "**********"
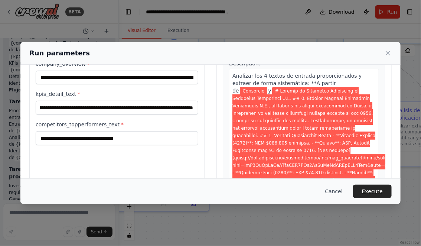
scroll to position [0, 0]
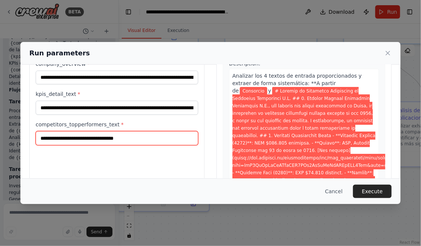
click at [99, 138] on input "competitors_topperformers_text *" at bounding box center [117, 138] width 163 height 14
paste input "**********"
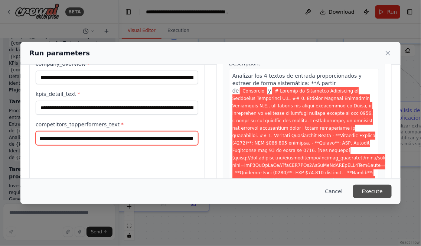
type input "**********"
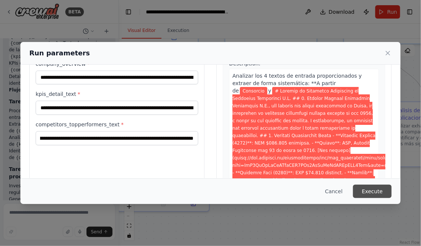
click at [382, 189] on button "Execute" at bounding box center [372, 190] width 39 height 13
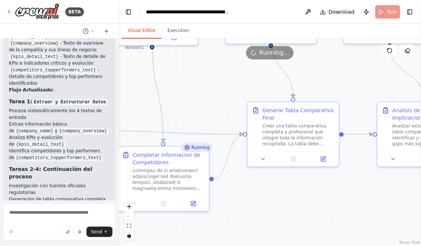
click at [141, 27] on button "Visual Editor" at bounding box center [142, 31] width 40 height 16
drag, startPoint x: 197, startPoint y: 106, endPoint x: 259, endPoint y: 72, distance: 71.3
click at [258, 71] on div ".deletable-edge-delete-btn { width: 20px; height: 20px; border: 0px solid #ffff…" at bounding box center [270, 142] width 302 height 207
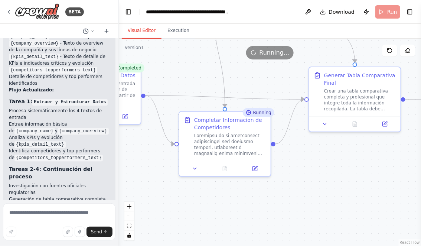
drag, startPoint x: 152, startPoint y: 151, endPoint x: 158, endPoint y: 246, distance: 95.2
click at [158, 245] on div ".deletable-edge-delete-btn { width: 20px; height: 20px; border: 0px solid #ffff…" at bounding box center [270, 142] width 302 height 207
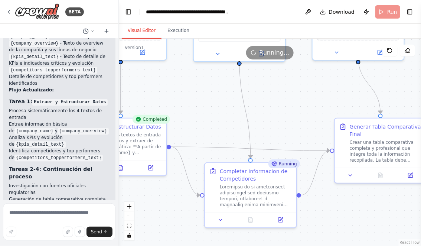
drag, startPoint x: 174, startPoint y: 154, endPoint x: 195, endPoint y: 104, distance: 54.3
click at [196, 104] on div ".deletable-edge-delete-btn { width: 20px; height: 20px; border: 0px solid #ffff…" at bounding box center [270, 142] width 302 height 207
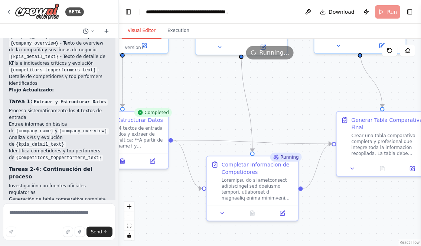
drag, startPoint x: 182, startPoint y: 185, endPoint x: 182, endPoint y: 169, distance: 16.3
click at [182, 177] on div ".deletable-edge-delete-btn { width: 20px; height: 20px; border: 0px solid #ffff…" at bounding box center [270, 142] width 302 height 207
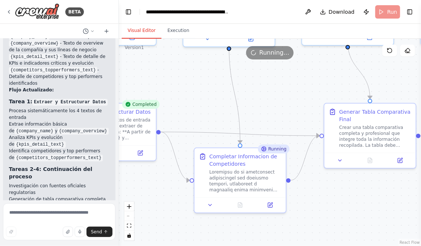
drag, startPoint x: 293, startPoint y: 94, endPoint x: 240, endPoint y: 80, distance: 54.4
click at [241, 81] on div ".deletable-edge-delete-btn { width: 20px; height: 20px; border: 0px solid #ffff…" at bounding box center [270, 142] width 302 height 207
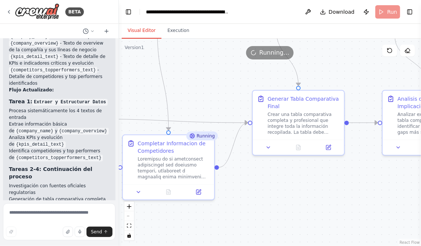
drag, startPoint x: 346, startPoint y: 188, endPoint x: 314, endPoint y: 187, distance: 31.6
click at [314, 187] on div ".deletable-edge-delete-btn { width: 20px; height: 20px; border: 0px solid #ffff…" at bounding box center [270, 142] width 302 height 207
drag, startPoint x: 194, startPoint y: 95, endPoint x: 228, endPoint y: 77, distance: 38.9
click at [228, 77] on div ".deletable-edge-delete-btn { width: 20px; height: 20px; border: 0px solid #ffff…" at bounding box center [270, 142] width 302 height 207
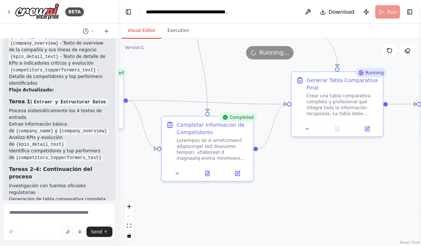
drag, startPoint x: 133, startPoint y: 166, endPoint x: 205, endPoint y: 166, distance: 71.6
click at [205, 166] on div ".deletable-edge-delete-btn { width: 20px; height: 20px; border: 0px solid #ffff…" at bounding box center [270, 142] width 302 height 207
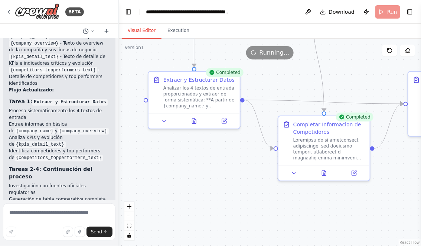
drag, startPoint x: 162, startPoint y: 158, endPoint x: 247, endPoint y: 156, distance: 85.0
click at [254, 156] on div ".deletable-edge-delete-btn { width: 20px; height: 20px; border: 0px solid #ffff…" at bounding box center [270, 142] width 302 height 207
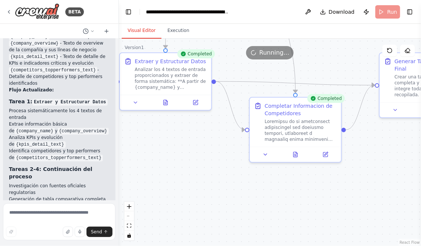
drag, startPoint x: 241, startPoint y: 161, endPoint x: 154, endPoint y: 138, distance: 90.1
click at [155, 138] on div ".deletable-edge-delete-btn { width: 20px; height: 20px; border: 0px solid #ffff…" at bounding box center [270, 142] width 302 height 207
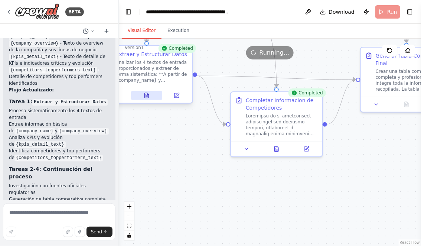
click at [148, 96] on icon at bounding box center [147, 95] width 4 height 5
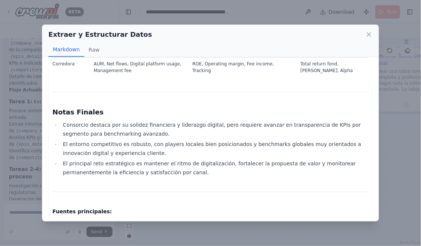
scroll to position [2753, 0]
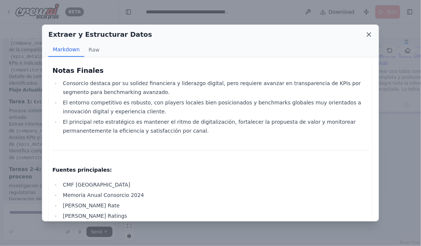
click at [367, 36] on icon at bounding box center [368, 34] width 7 height 7
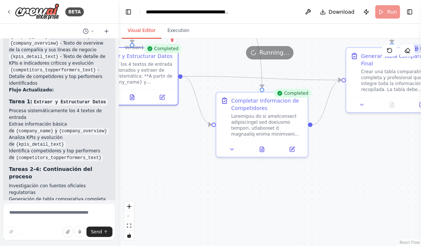
drag, startPoint x: 312, startPoint y: 196, endPoint x: 202, endPoint y: 186, distance: 111.0
click at [202, 186] on div ".deletable-edge-delete-btn { width: 20px; height: 20px; border: 0px solid #ffff…" at bounding box center [270, 142] width 302 height 207
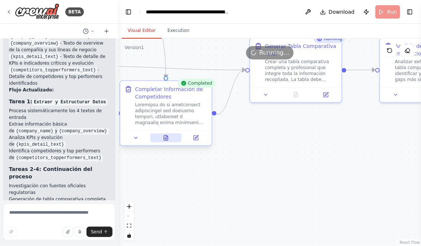
click at [169, 139] on icon at bounding box center [166, 138] width 6 height 6
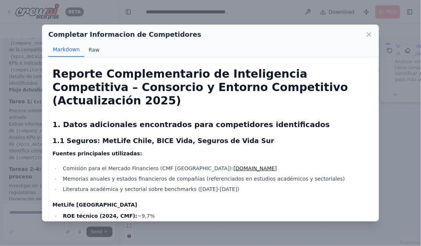
click at [93, 50] on button "Raw" at bounding box center [94, 50] width 20 height 14
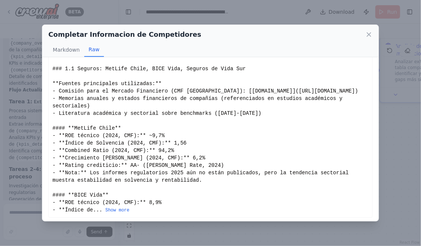
scroll to position [41, 0]
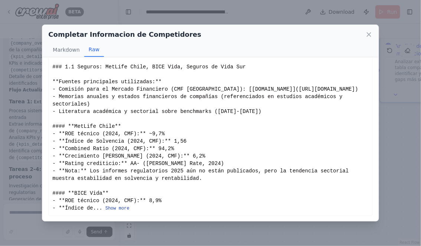
click at [117, 207] on button "Show more" at bounding box center [117, 208] width 24 height 6
click at [372, 34] on icon at bounding box center [368, 34] width 7 height 7
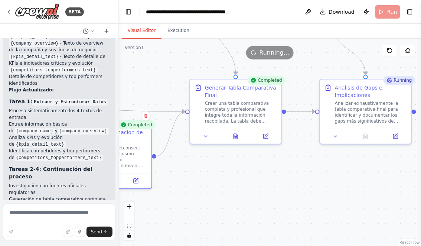
drag, startPoint x: 304, startPoint y: 151, endPoint x: 218, endPoint y: 203, distance: 100.2
click at [218, 203] on div ".deletable-edge-delete-btn { width: 20px; height: 20px; border: 0px solid #ffff…" at bounding box center [270, 142] width 302 height 207
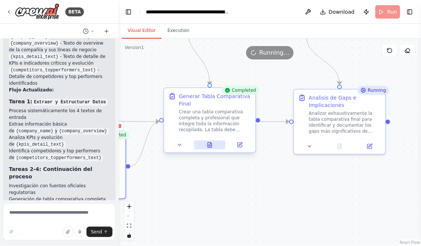
click at [211, 144] on icon at bounding box center [210, 142] width 1 height 1
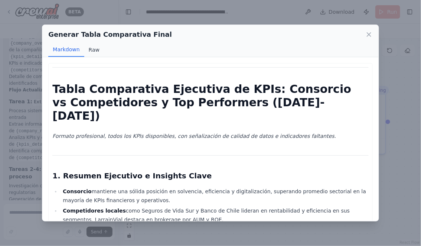
click at [89, 46] on button "Raw" at bounding box center [94, 50] width 20 height 14
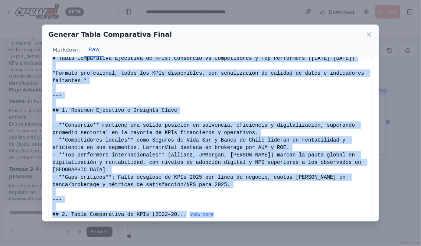
scroll to position [34, 0]
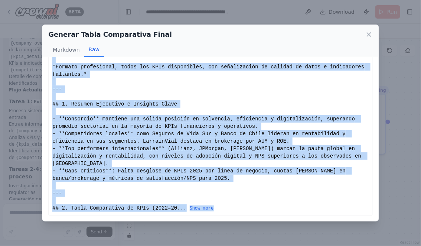
drag, startPoint x: 53, startPoint y: 70, endPoint x: 176, endPoint y: 221, distance: 195.0
click at [177, 222] on div "Generar Tabla Comparativa Final Markdown Raw Tabla Comparativa Ejecutiva de KPI…" at bounding box center [210, 123] width 421 height 246
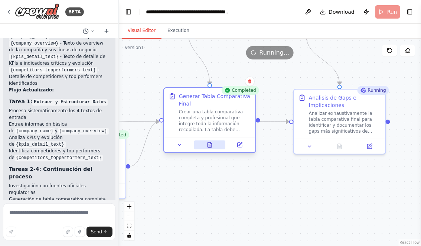
click at [208, 147] on icon at bounding box center [210, 144] width 4 height 5
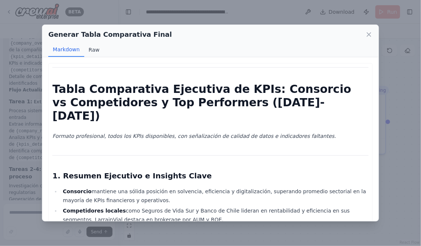
click at [95, 51] on button "Raw" at bounding box center [94, 50] width 20 height 14
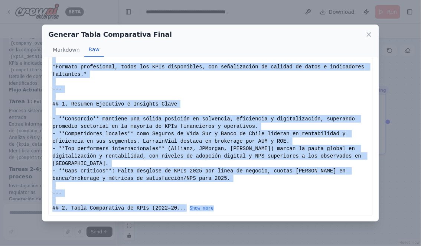
drag, startPoint x: 53, startPoint y: 71, endPoint x: 252, endPoint y: 208, distance: 241.6
click at [252, 208] on div "--- # Tabla Comparativa Ejecutiva de KPIs: Consorcio vs Competidores y Top Perf…" at bounding box center [210, 122] width 316 height 178
click at [205, 209] on button "Show more" at bounding box center [202, 208] width 24 height 6
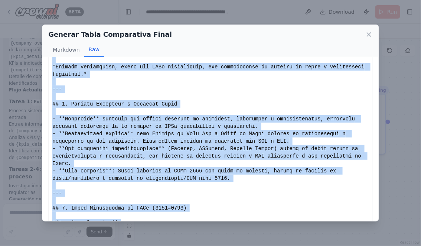
copy div "--- # Tabla Comparativa Ejecutiva de KPIs: Consorcio vs Competidores y Top Perf…"
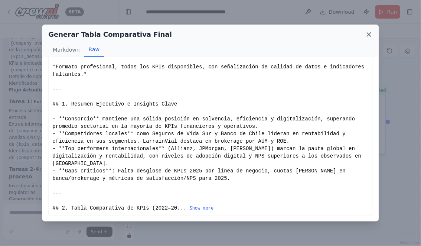
click at [367, 35] on icon at bounding box center [368, 34] width 7 height 7
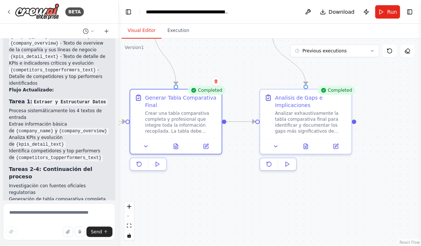
drag, startPoint x: 359, startPoint y: 185, endPoint x: 323, endPoint y: 184, distance: 35.6
click at [323, 184] on div ".deletable-edge-delete-btn { width: 20px; height: 20px; border: 0px solid #ffff…" at bounding box center [270, 142] width 302 height 207
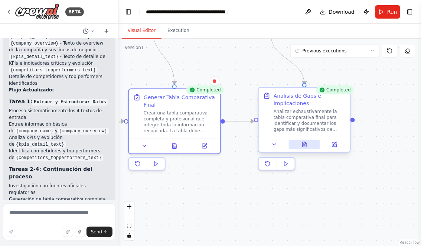
click at [305, 144] on icon at bounding box center [305, 144] width 4 height 5
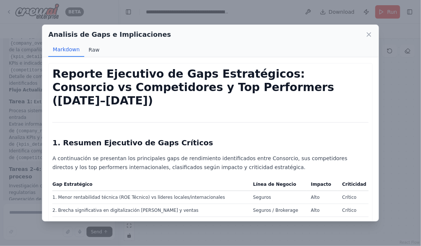
click at [94, 49] on button "Raw" at bounding box center [94, 50] width 20 height 14
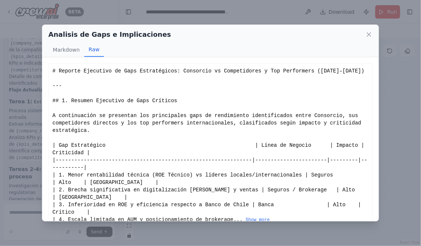
scroll to position [12, 0]
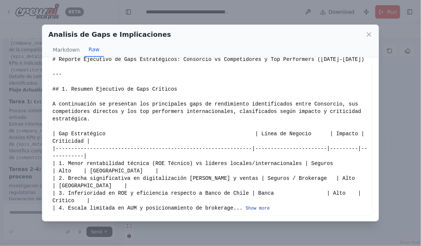
click at [260, 207] on button "Show more" at bounding box center [258, 208] width 24 height 6
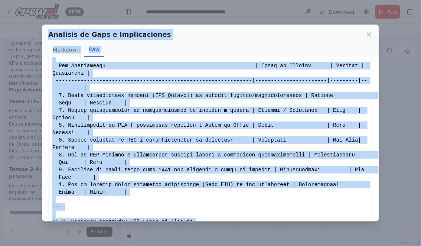
scroll to position [0, 0]
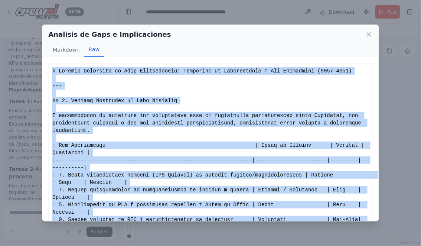
drag, startPoint x: 330, startPoint y: 193, endPoint x: 52, endPoint y: 68, distance: 305.4
copy div "# Reporte Ejecutivo de Gaps Estratégicos: Consorcio vs Competidores y Top Perfo…"
click at [369, 34] on icon at bounding box center [369, 35] width 4 height 4
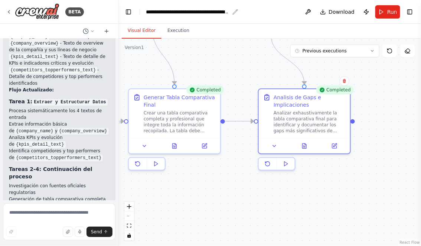
click at [147, 12] on div "**********" at bounding box center [188, 11] width 84 height 7
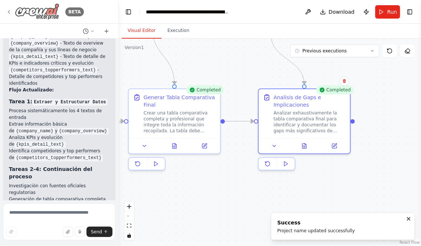
click at [8, 10] on icon at bounding box center [9, 12] width 6 height 6
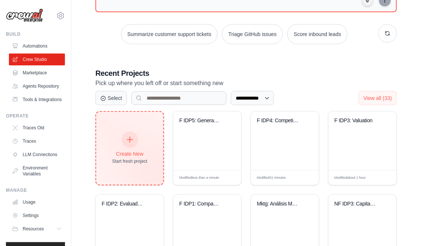
click at [131, 155] on div "Create New" at bounding box center [129, 153] width 35 height 7
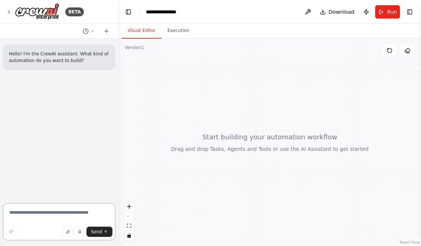
click at [50, 210] on textarea at bounding box center [59, 221] width 112 height 37
type textarea "*"
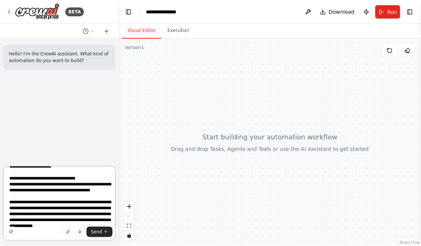
scroll to position [50, 0]
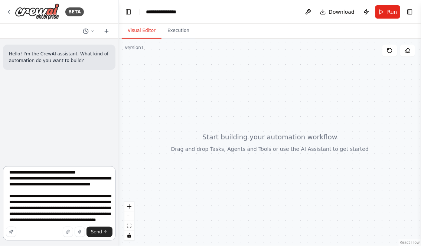
click at [41, 237] on textarea "**********" at bounding box center [59, 203] width 112 height 74
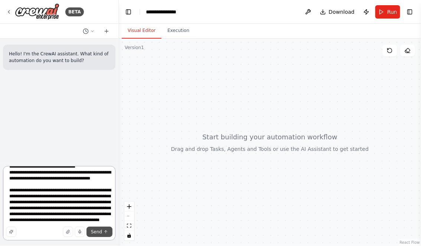
scroll to position [63, 0]
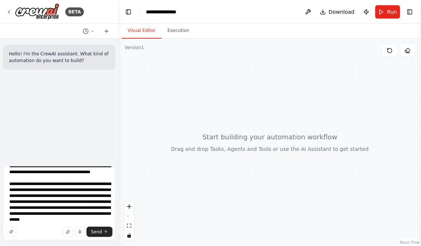
click at [32, 231] on div "Send" at bounding box center [59, 231] width 107 height 10
click at [52, 236] on div "Send" at bounding box center [59, 231] width 107 height 10
click at [30, 231] on div "Send" at bounding box center [59, 231] width 107 height 10
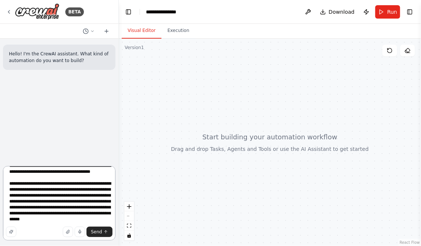
click at [52, 219] on textarea "**********" at bounding box center [59, 203] width 112 height 74
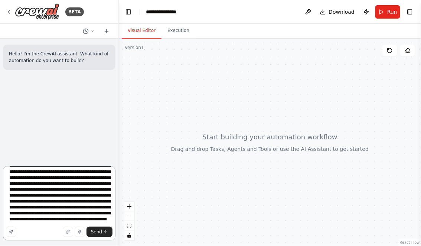
scroll to position [122, 0]
click at [58, 221] on textarea at bounding box center [59, 203] width 112 height 74
drag, startPoint x: 47, startPoint y: 213, endPoint x: 47, endPoint y: 241, distance: 27.8
click at [47, 213] on textarea at bounding box center [59, 203] width 112 height 74
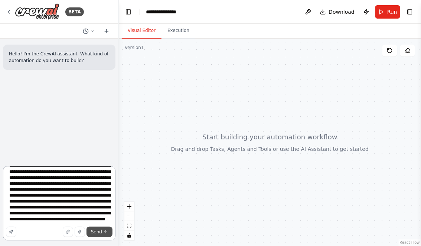
type textarea "**********"
click at [101, 235] on button "Send" at bounding box center [99, 231] width 26 height 10
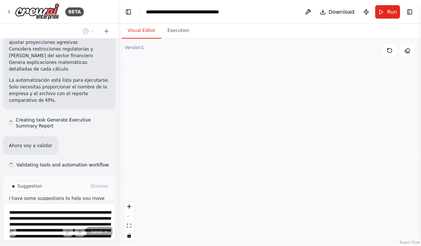
scroll to position [1040, 0]
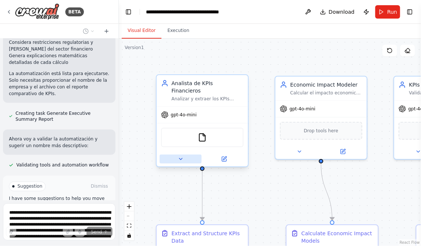
click at [176, 154] on button at bounding box center [181, 158] width 42 height 9
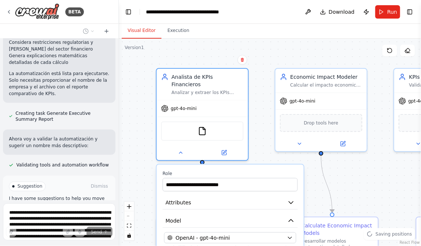
drag, startPoint x: 258, startPoint y: 119, endPoint x: 258, endPoint y: 93, distance: 26.0
click at [258, 94] on div ".deletable-edge-delete-btn { width: 20px; height: 20px; border: 0px solid #ffff…" at bounding box center [270, 142] width 302 height 207
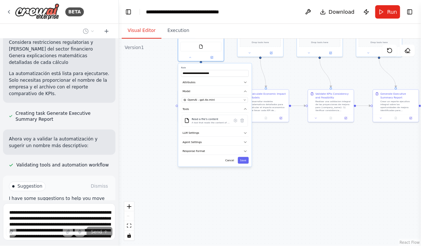
drag, startPoint x: 169, startPoint y: 156, endPoint x: 138, endPoint y: 99, distance: 64.8
click at [138, 99] on div ".deletable-edge-delete-btn { width: 20px; height: 20px; border: 0px solid #ffff…" at bounding box center [270, 142] width 302 height 207
click at [243, 97] on icon "button" at bounding box center [243, 98] width 3 height 3
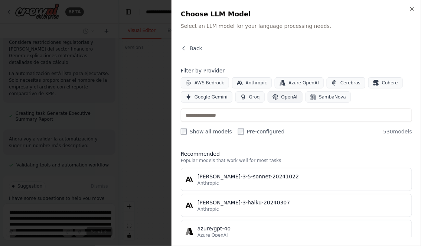
click at [283, 99] on span "OpenAI" at bounding box center [289, 97] width 16 height 6
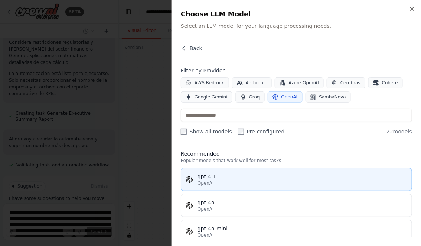
click at [214, 177] on div "gpt-4.1" at bounding box center [302, 176] width 210 height 7
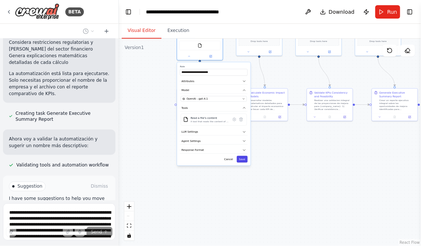
click at [243, 157] on button "Save" at bounding box center [242, 159] width 11 height 7
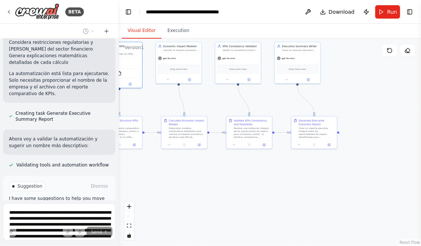
drag, startPoint x: 296, startPoint y: 164, endPoint x: 215, endPoint y: 192, distance: 86.0
click at [215, 192] on div ".deletable-edge-delete-btn { width: 20px; height: 20px; border: 0px solid #ffff…" at bounding box center [270, 142] width 302 height 207
click at [165, 81] on button at bounding box center [167, 79] width 21 height 4
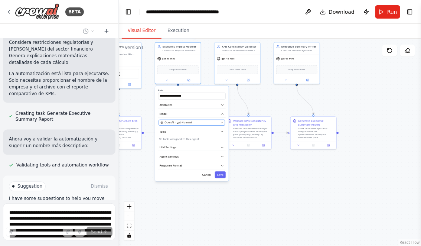
click at [197, 124] on button "OpenAI - gpt-4o-mini" at bounding box center [192, 123] width 66 height 6
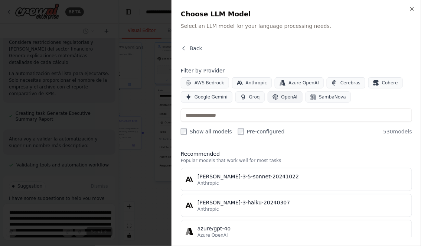
click at [278, 97] on button "OpenAI" at bounding box center [285, 96] width 35 height 11
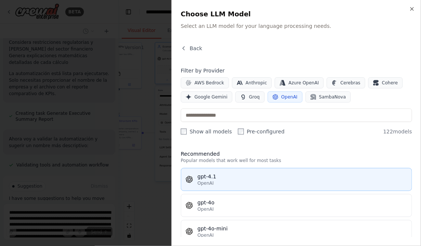
click at [234, 177] on div "gpt-4.1" at bounding box center [302, 176] width 210 height 7
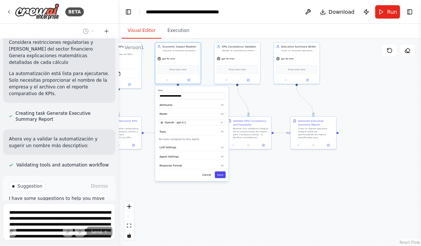
click at [221, 174] on button "Save" at bounding box center [220, 174] width 11 height 7
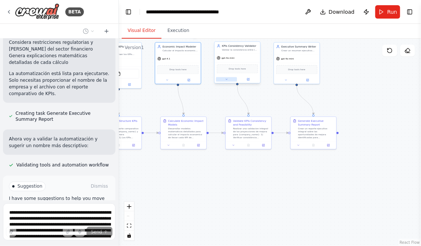
click at [225, 79] on icon at bounding box center [226, 79] width 3 height 3
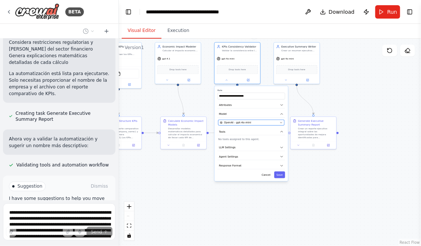
click at [243, 121] on span "OpenAI - gpt-4o-mini" at bounding box center [237, 123] width 27 height 4
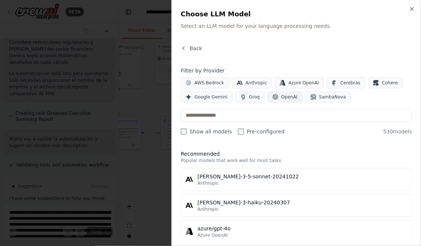
click at [276, 97] on button "OpenAI" at bounding box center [285, 96] width 35 height 11
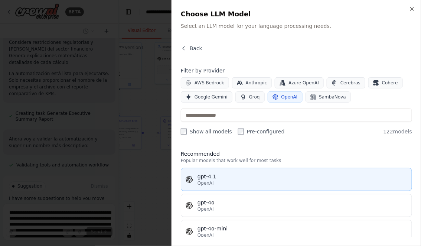
click at [228, 181] on div "OpenAI" at bounding box center [302, 183] width 210 height 6
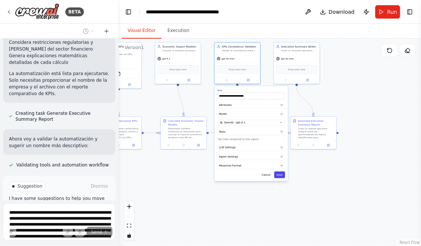
click at [282, 174] on button "Save" at bounding box center [279, 174] width 11 height 7
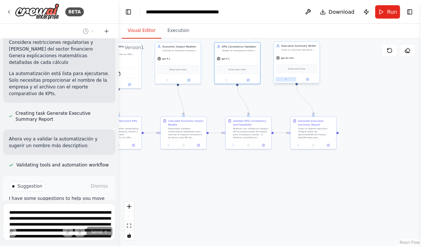
click at [285, 79] on icon at bounding box center [285, 79] width 3 height 3
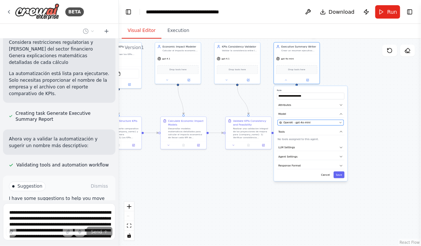
click at [297, 121] on span "OpenAI - gpt-4o-mini" at bounding box center [297, 123] width 27 height 4
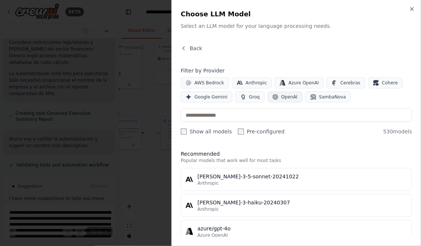
click at [281, 96] on span "OpenAI" at bounding box center [289, 97] width 16 height 6
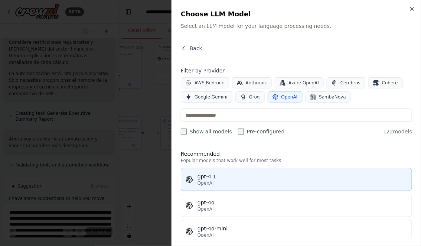
click at [231, 182] on div "OpenAI" at bounding box center [302, 183] width 210 height 6
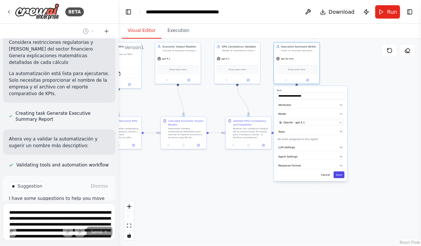
click at [341, 174] on button "Save" at bounding box center [339, 174] width 11 height 7
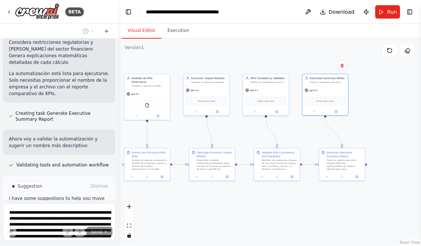
drag, startPoint x: 364, startPoint y: 114, endPoint x: 395, endPoint y: 145, distance: 43.6
click at [395, 146] on div ".deletable-edge-delete-btn { width: 20px; height: 20px; border: 0px solid #ffff…" at bounding box center [270, 142] width 302 height 207
click at [388, 10] on span "Run" at bounding box center [392, 11] width 10 height 7
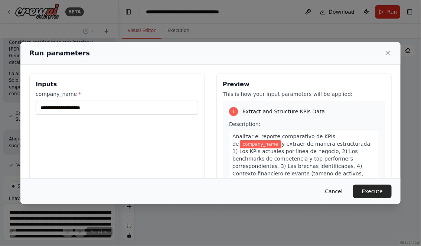
click at [340, 193] on button "Cancel" at bounding box center [333, 190] width 29 height 13
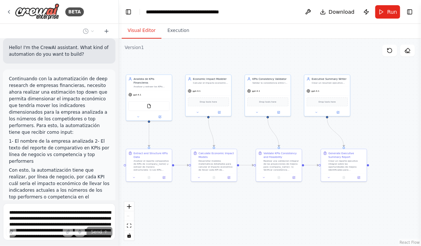
scroll to position [0, 0]
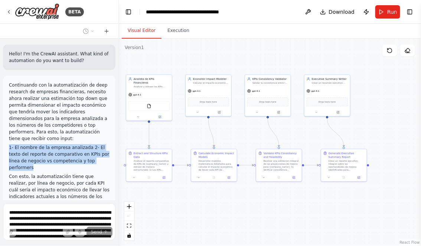
drag, startPoint x: 9, startPoint y: 140, endPoint x: 33, endPoint y: 158, distance: 29.4
click at [33, 158] on p "1- El nombre de la empresa analizada 2- El texto del reporte de comparativo en …" at bounding box center [59, 157] width 101 height 27
copy p "1- El nombre de la empresa analizada 2- El texto del reporte de comparativo en …"
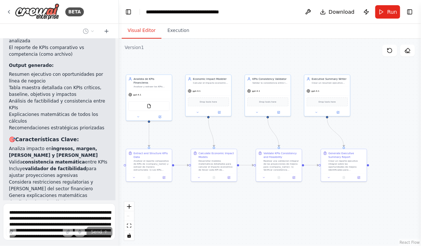
scroll to position [1040, 0]
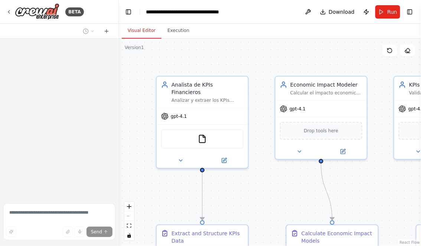
scroll to position [890, 0]
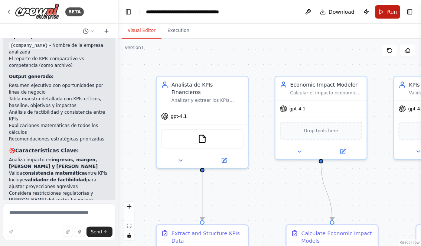
click at [391, 10] on span "Run" at bounding box center [392, 11] width 10 height 7
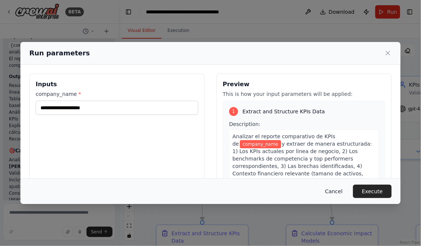
click at [333, 192] on button "Cancel" at bounding box center [333, 190] width 29 height 13
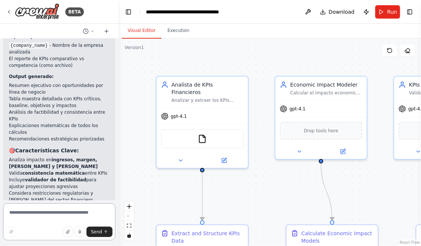
click at [54, 215] on textarea at bounding box center [59, 221] width 112 height 37
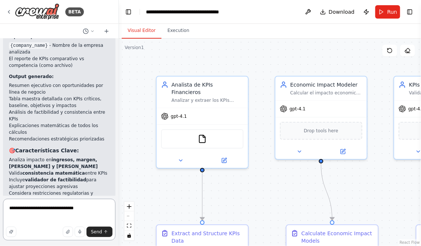
paste textarea "**********"
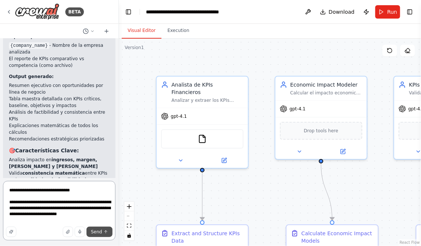
type textarea "**********"
click at [99, 230] on span "Send" at bounding box center [96, 232] width 11 height 6
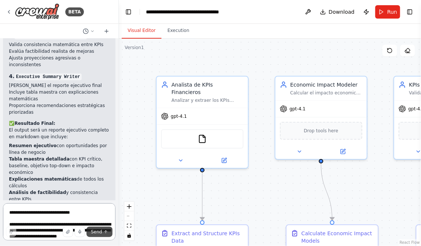
scroll to position [1624, 0]
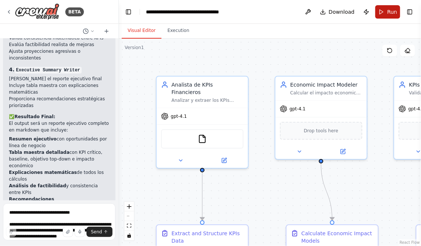
click at [387, 10] on button "Run" at bounding box center [387, 11] width 25 height 13
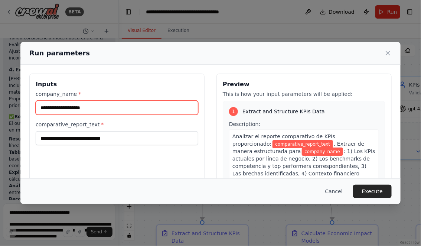
click at [97, 108] on input "company_name *" at bounding box center [117, 108] width 163 height 14
type input "*********"
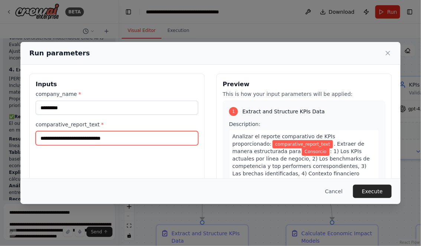
click at [54, 138] on input "comparative_report_text *" at bounding box center [117, 138] width 163 height 14
paste input "**********"
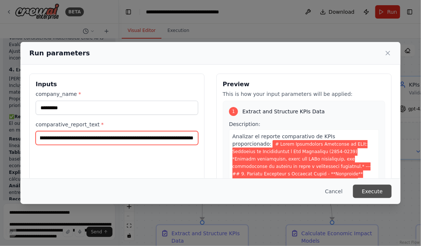
type input "**********"
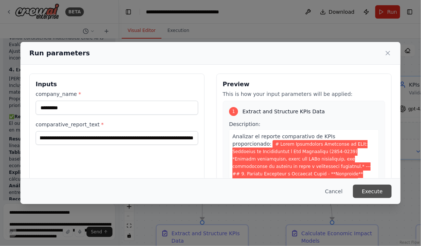
click at [377, 192] on button "Execute" at bounding box center [372, 190] width 39 height 13
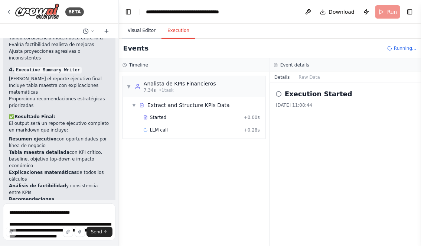
click at [136, 30] on button "Visual Editor" at bounding box center [142, 31] width 40 height 16
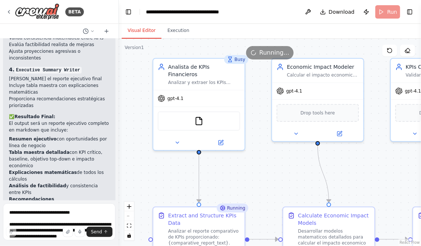
drag, startPoint x: 246, startPoint y: 179, endPoint x: 239, endPoint y: 152, distance: 28.0
click at [240, 153] on div ".deletable-edge-delete-btn { width: 20px; height: 20px; border: 0px solid #ffff…" at bounding box center [270, 142] width 302 height 207
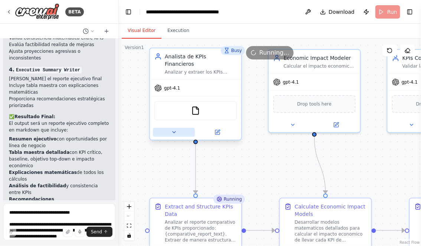
click at [176, 129] on icon at bounding box center [174, 132] width 6 height 6
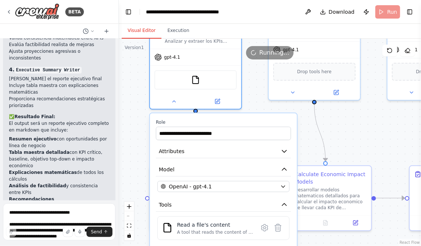
drag, startPoint x: 137, startPoint y: 148, endPoint x: 137, endPoint y: 85, distance: 62.7
click at [137, 85] on div ".deletable-edge-delete-btn { width: 20px; height: 20px; border: 0px solid #ffff…" at bounding box center [270, 142] width 302 height 207
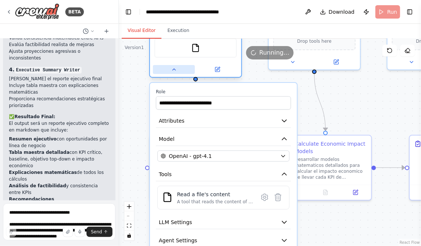
click at [171, 65] on button at bounding box center [174, 69] width 42 height 9
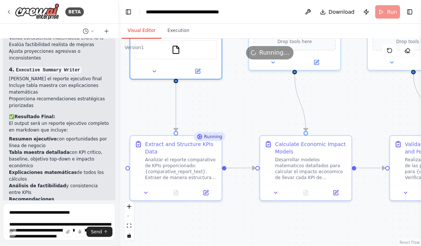
drag, startPoint x: 261, startPoint y: 107, endPoint x: 181, endPoint y: 112, distance: 80.3
click at [181, 110] on div ".deletable-edge-delete-btn { width: 20px; height: 20px; border: 0px solid #ffff…" at bounding box center [270, 142] width 302 height 207
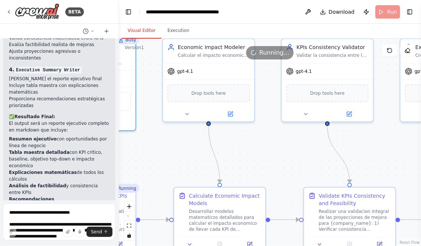
drag, startPoint x: 304, startPoint y: 82, endPoint x: 186, endPoint y: 99, distance: 119.6
click at [186, 99] on div ".deletable-edge-delete-btn { width: 20px; height: 20px; border: 0px solid #ffff…" at bounding box center [270, 142] width 302 height 207
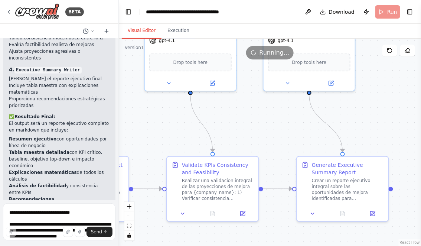
drag, startPoint x: 324, startPoint y: 114, endPoint x: 387, endPoint y: 114, distance: 62.4
click at [386, 114] on div ".deletable-edge-delete-btn { width: 20px; height: 20px; border: 0px solid #ffff…" at bounding box center [270, 142] width 302 height 207
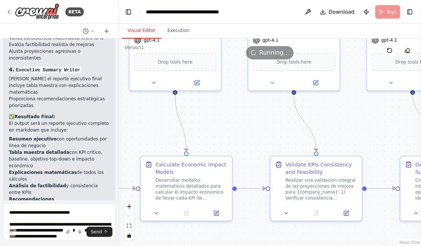
drag, startPoint x: 257, startPoint y: 114, endPoint x: 336, endPoint y: 115, distance: 79.4
click at [333, 115] on div ".deletable-edge-delete-btn { width: 20px; height: 20px; border: 0px solid #ffff…" at bounding box center [270, 142] width 302 height 207
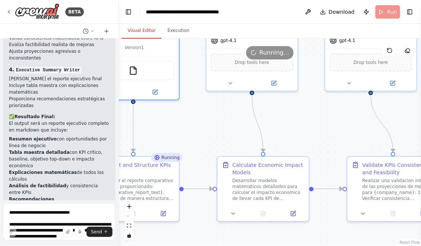
drag, startPoint x: 179, startPoint y: 123, endPoint x: 268, endPoint y: 135, distance: 89.5
click at [265, 134] on div ".deletable-edge-delete-btn { width: 20px; height: 20px; border: 0px solid #ffff…" at bounding box center [270, 142] width 302 height 207
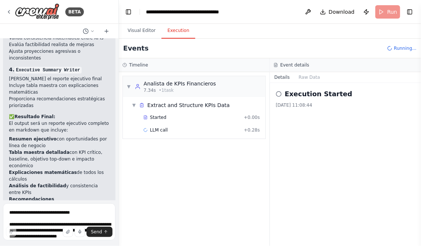
click at [183, 30] on button "Execution" at bounding box center [178, 31] width 34 height 16
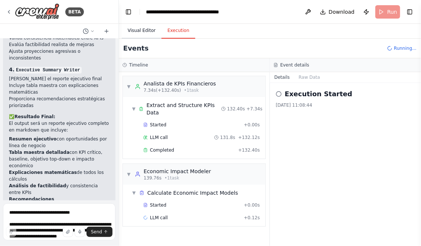
click at [143, 33] on button "Visual Editor" at bounding box center [142, 31] width 40 height 16
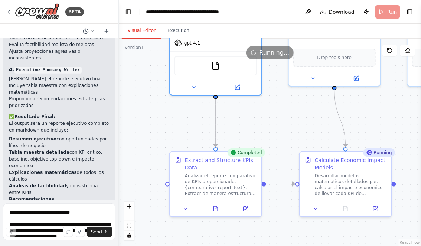
drag, startPoint x: 180, startPoint y: 144, endPoint x: 160, endPoint y: 52, distance: 93.9
click at [160, 52] on div "Version 1 Show Tools Hide Agents .deletable-edge-delete-btn { width: 20px; heig…" at bounding box center [270, 142] width 302 height 207
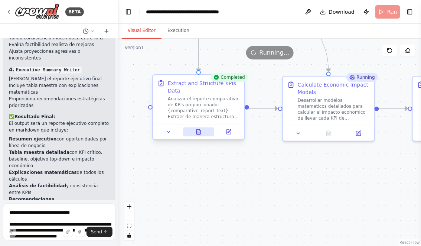
click at [203, 133] on button at bounding box center [199, 131] width 32 height 9
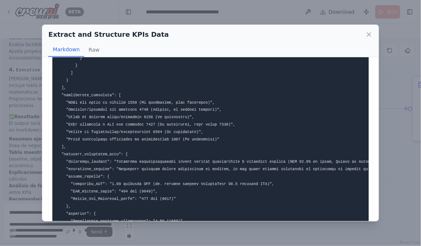
scroll to position [3514, 0]
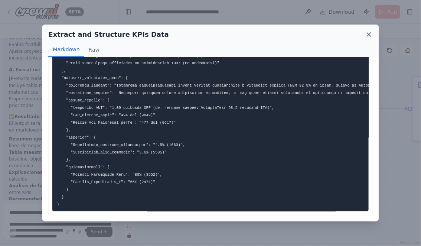
click at [368, 35] on icon at bounding box center [369, 35] width 4 height 4
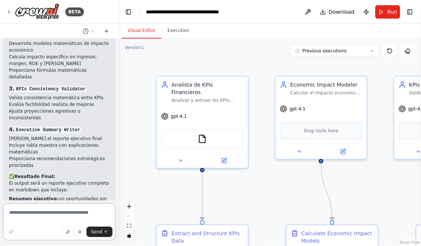
click at [62, 213] on textarea at bounding box center [59, 221] width 112 height 37
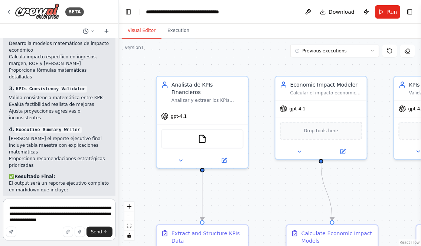
type textarea "**********"
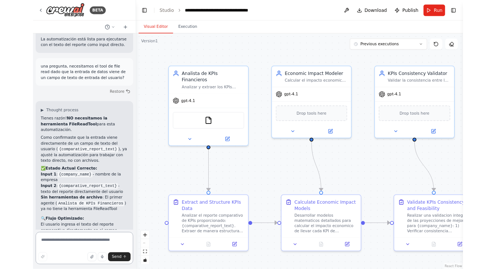
scroll to position [1837, 0]
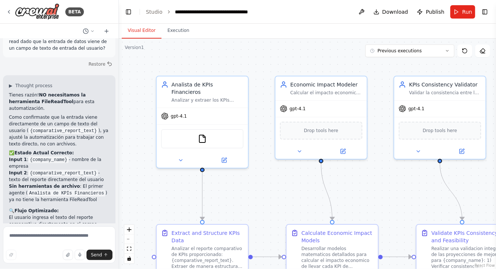
drag, startPoint x: 295, startPoint y: 181, endPoint x: 262, endPoint y: 114, distance: 75.2
click at [262, 114] on div ".deletable-edge-delete-btn { width: 20px; height: 20px; border: 0px solid #ffff…" at bounding box center [307, 154] width 377 height 231
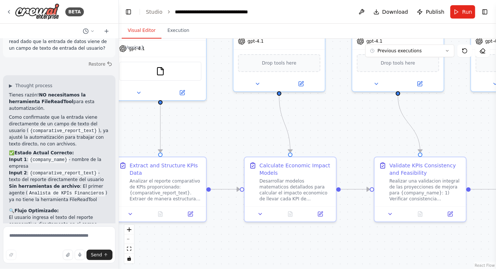
drag, startPoint x: 336, startPoint y: 120, endPoint x: 296, endPoint y: 109, distance: 41.7
click at [311, 115] on div ".deletable-edge-delete-btn { width: 20px; height: 20px; border: 0px solid #ffff…" at bounding box center [307, 154] width 377 height 231
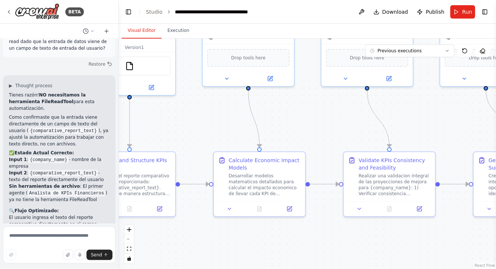
drag, startPoint x: 431, startPoint y: 119, endPoint x: 329, endPoint y: 111, distance: 103.2
click at [329, 111] on div ".deletable-edge-delete-btn { width: 20px; height: 20px; border: 0px solid #ffff…" at bounding box center [307, 154] width 377 height 231
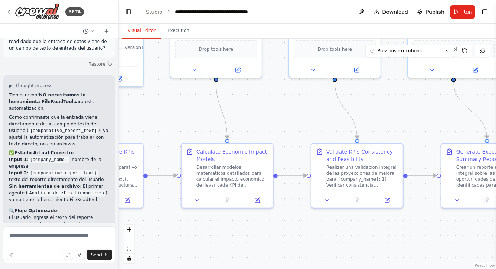
drag, startPoint x: 234, startPoint y: 115, endPoint x: 310, endPoint y: 115, distance: 76.5
click at [308, 115] on div ".deletable-edge-delete-btn { width: 20px; height: 20px; border: 0px solid #ffff…" at bounding box center [307, 154] width 377 height 231
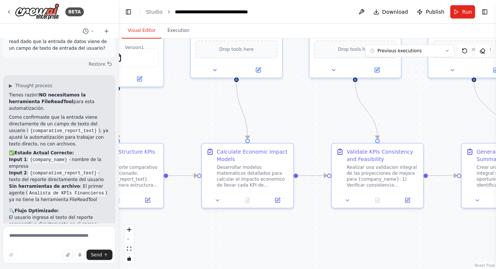
drag, startPoint x: 213, startPoint y: 115, endPoint x: 312, endPoint y: 115, distance: 99.1
click at [303, 115] on div ".deletable-edge-delete-btn { width: 20px; height: 20px; border: 0px solid #ffff…" at bounding box center [307, 154] width 377 height 231
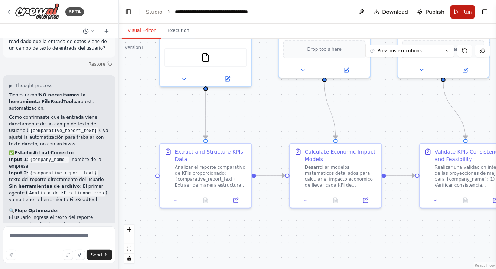
click at [421, 9] on button "Run" at bounding box center [462, 11] width 25 height 13
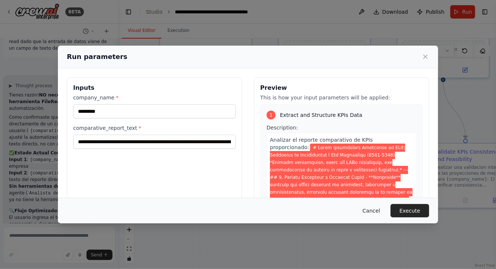
click at [370, 209] on button "Cancel" at bounding box center [371, 210] width 29 height 13
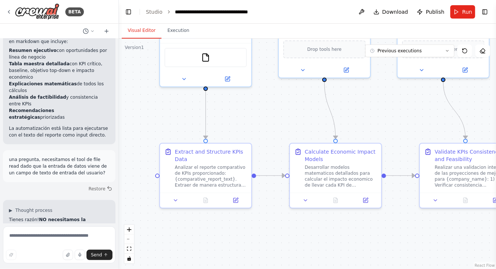
scroll to position [1714, 0]
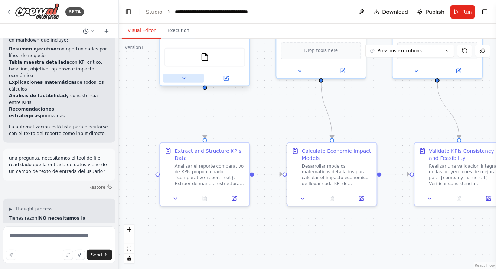
click at [183, 75] on icon at bounding box center [184, 78] width 6 height 6
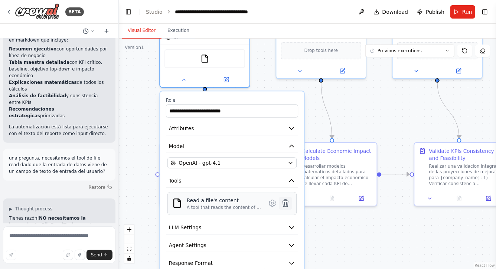
click at [286, 200] on icon at bounding box center [285, 203] width 6 height 7
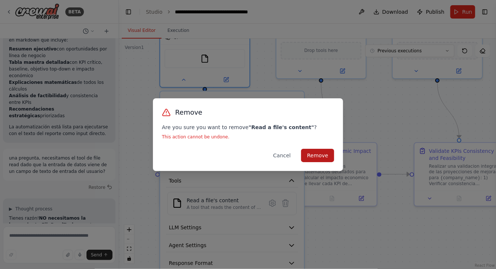
click at [317, 157] on button "Remove" at bounding box center [317, 155] width 33 height 13
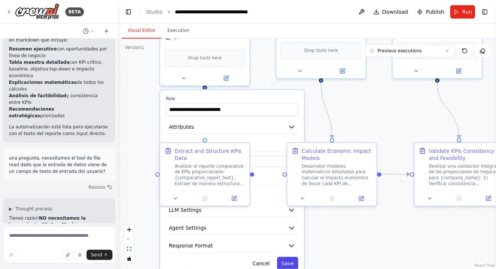
click at [284, 245] on button "Save" at bounding box center [287, 263] width 21 height 13
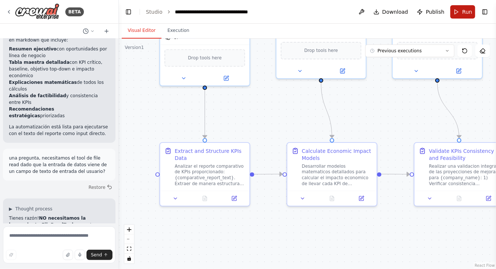
click at [421, 13] on button "Run" at bounding box center [462, 11] width 25 height 13
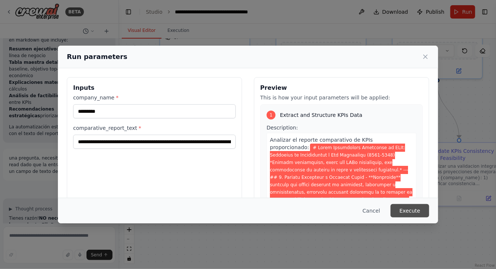
click at [414, 213] on button "Execute" at bounding box center [409, 210] width 39 height 13
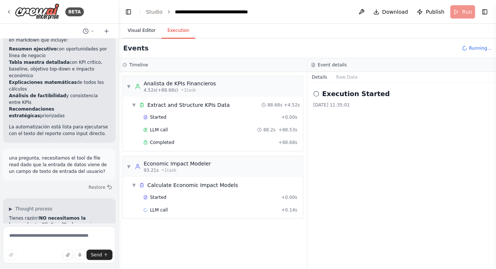
click at [147, 26] on button "Visual Editor" at bounding box center [142, 31] width 40 height 16
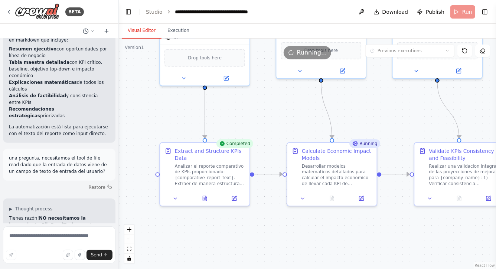
drag, startPoint x: 256, startPoint y: 119, endPoint x: 240, endPoint y: 91, distance: 32.1
click at [240, 92] on div ".deletable-edge-delete-btn { width: 20px; height: 20px; border: 0px solid #ffff…" at bounding box center [307, 154] width 377 height 231
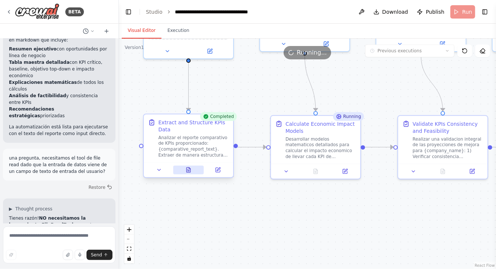
click at [190, 171] on icon at bounding box center [189, 170] width 4 height 5
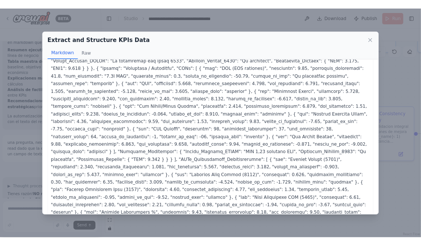
scroll to position [431, 0]
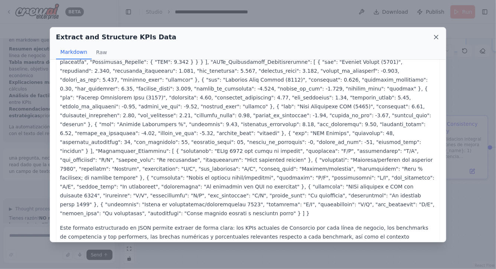
click at [421, 37] on icon at bounding box center [436, 37] width 4 height 4
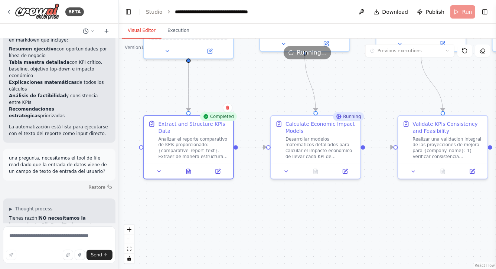
drag, startPoint x: 305, startPoint y: 210, endPoint x: 246, endPoint y: 199, distance: 60.7
click at [246, 199] on div ".deletable-edge-delete-btn { width: 20px; height: 20px; border: 0px solid #ffff…" at bounding box center [307, 154] width 377 height 231
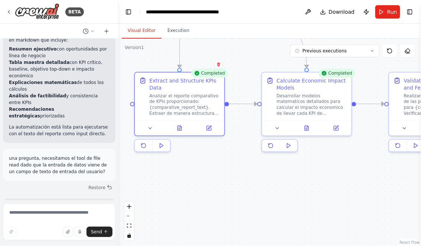
drag, startPoint x: 269, startPoint y: 201, endPoint x: 320, endPoint y: 169, distance: 60.1
click at [320, 169] on div ".deletable-edge-delete-btn { width: 20px; height: 20px; border: 0px solid #ffff…" at bounding box center [270, 142] width 302 height 207
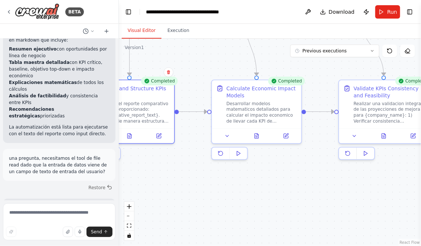
drag, startPoint x: 320, startPoint y: 169, endPoint x: 183, endPoint y: 173, distance: 137.0
click at [183, 173] on div ".deletable-edge-delete-btn { width: 20px; height: 20px; border: 0px solid #ffff…" at bounding box center [270, 142] width 302 height 207
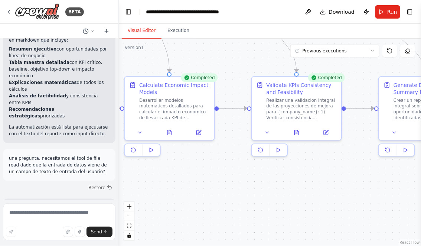
drag, startPoint x: 290, startPoint y: 177, endPoint x: 224, endPoint y: 177, distance: 65.3
click at [224, 177] on div ".deletable-edge-delete-btn { width: 20px; height: 20px; border: 0px solid #ffff…" at bounding box center [270, 142] width 302 height 207
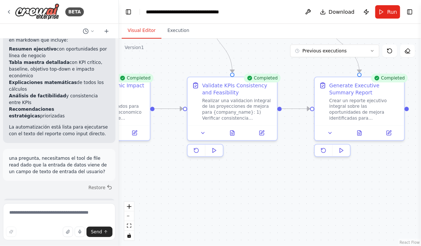
drag, startPoint x: 248, startPoint y: 178, endPoint x: 343, endPoint y: 171, distance: 95.2
click at [343, 172] on div ".deletable-edge-delete-btn { width: 20px; height: 20px; border: 0px solid #ffff…" at bounding box center [270, 142] width 302 height 207
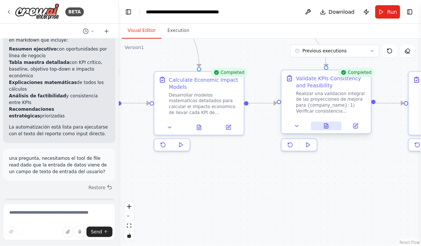
click at [327, 129] on button at bounding box center [326, 125] width 31 height 9
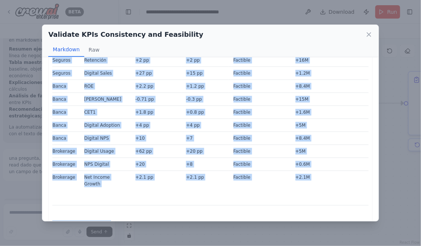
scroll to position [2212, 0]
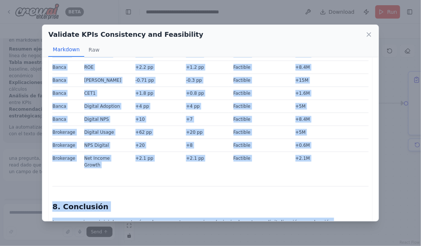
drag, startPoint x: 53, startPoint y: 67, endPoint x: 268, endPoint y: 185, distance: 244.9
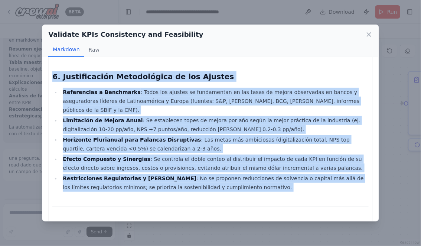
scroll to position [1965, 0]
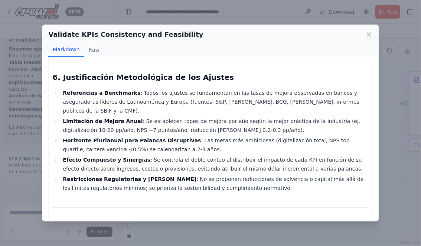
click at [373, 36] on div "Validate KPIs Consistency and Feasibility Markdown Raw" at bounding box center [210, 41] width 336 height 32
click at [367, 35] on icon at bounding box center [368, 34] width 7 height 7
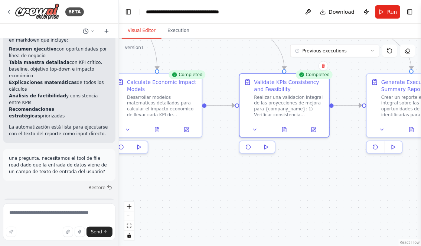
drag, startPoint x: 374, startPoint y: 182, endPoint x: 260, endPoint y: 184, distance: 114.0
click at [261, 184] on div ".deletable-edge-delete-btn { width: 20px; height: 20px; border: 0px solid #ffff…" at bounding box center [270, 142] width 302 height 207
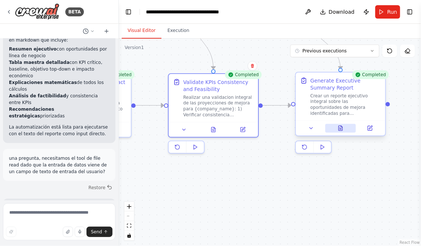
click at [345, 127] on button at bounding box center [340, 128] width 31 height 9
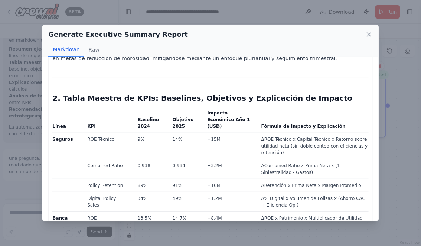
scroll to position [0, 0]
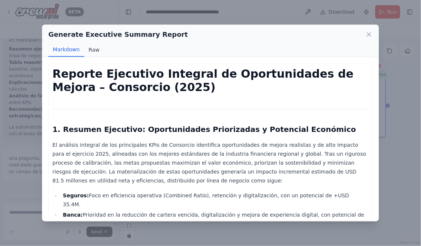
click at [94, 51] on button "Raw" at bounding box center [94, 50] width 20 height 14
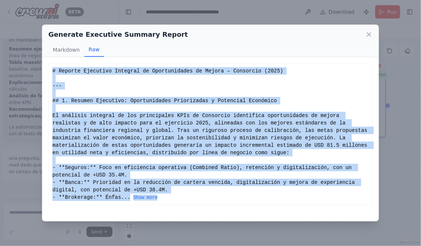
drag, startPoint x: 52, startPoint y: 72, endPoint x: 178, endPoint y: 201, distance: 180.1
click at [179, 202] on div "# Reporte Ejecutivo Integral de Oportunidades de Mejora – Consorcio (2025) --- …" at bounding box center [210, 134] width 324 height 142
click at [149, 199] on button "Show more" at bounding box center [145, 198] width 24 height 6
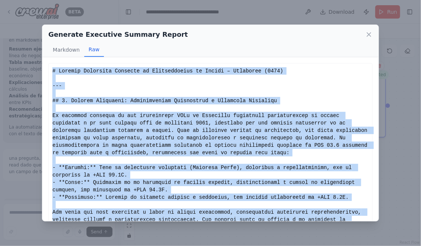
copy div "# Reporte Ejecutivo Integral de Oportunidades de Mejora – Consorcio (2025) --- …"
click at [370, 37] on icon at bounding box center [368, 34] width 7 height 7
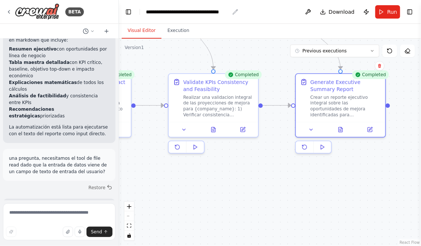
click at [147, 10] on div "**********" at bounding box center [188, 11] width 84 height 7
click at [8, 11] on icon at bounding box center [9, 12] width 6 height 6
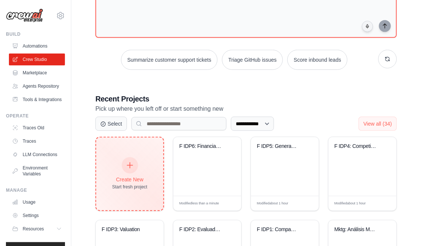
scroll to position [77, 0]
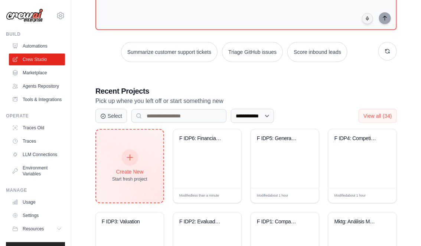
click at [137, 168] on div "Create New" at bounding box center [129, 171] width 35 height 7
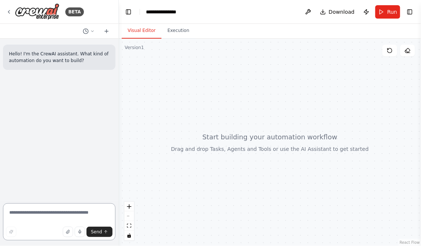
click at [24, 213] on textarea at bounding box center [59, 221] width 112 height 37
type textarea "**********"
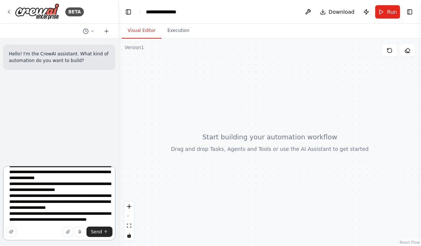
scroll to position [98, 0]
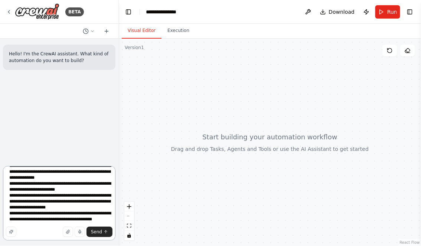
type textarea "**********"
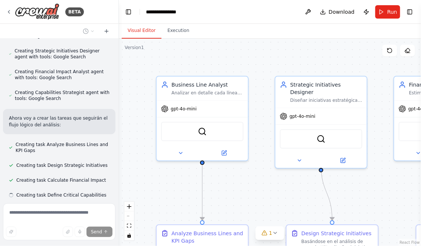
scroll to position [475, 0]
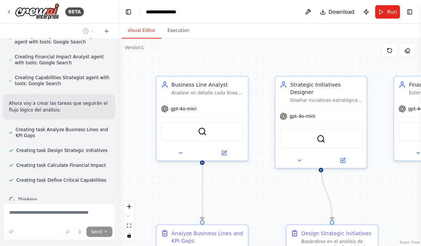
drag, startPoint x: 266, startPoint y: 187, endPoint x: 203, endPoint y: 155, distance: 70.9
click at [204, 155] on div ".deletable-edge-delete-btn { width: 20px; height: 20px; border: 0px solid #ffff…" at bounding box center [270, 142] width 302 height 207
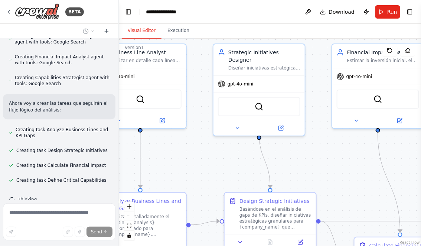
drag, startPoint x: 333, startPoint y: 177, endPoint x: 264, endPoint y: 123, distance: 87.0
click at [264, 123] on div ".deletable-edge-delete-btn { width: 20px; height: 20px; border: 0px solid #ffff…" at bounding box center [270, 142] width 302 height 207
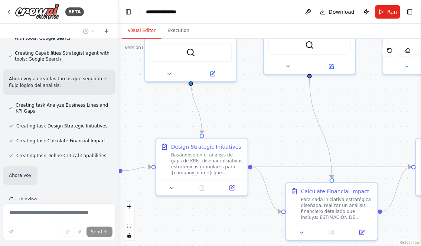
drag, startPoint x: 288, startPoint y: 135, endPoint x: 235, endPoint y: 105, distance: 61.1
click at [236, 105] on div ".deletable-edge-delete-btn { width: 20px; height: 20px; border: 0px solid #ffff…" at bounding box center [270, 142] width 302 height 207
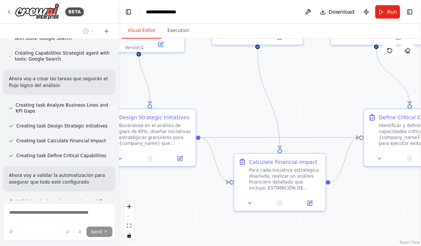
scroll to position [527, 0]
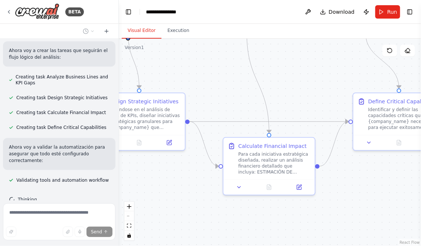
drag, startPoint x: 311, startPoint y: 104, endPoint x: 278, endPoint y: 61, distance: 53.7
click at [282, 62] on div ".deletable-edge-delete-btn { width: 20px; height: 20px; border: 0px solid #ffff…" at bounding box center [270, 142] width 302 height 207
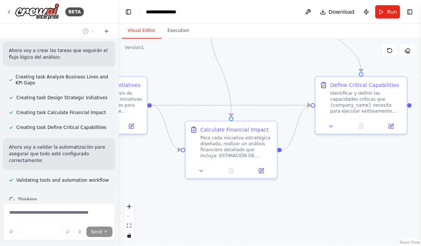
drag, startPoint x: 353, startPoint y: 160, endPoint x: 260, endPoint y: 201, distance: 101.2
click at [262, 202] on div ".deletable-edge-delete-btn { width: 20px; height: 20px; border: 0px solid #ffff…" at bounding box center [270, 142] width 302 height 207
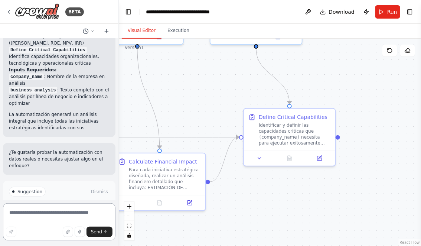
scroll to position [945, 0]
